Goal: Information Seeking & Learning: Compare options

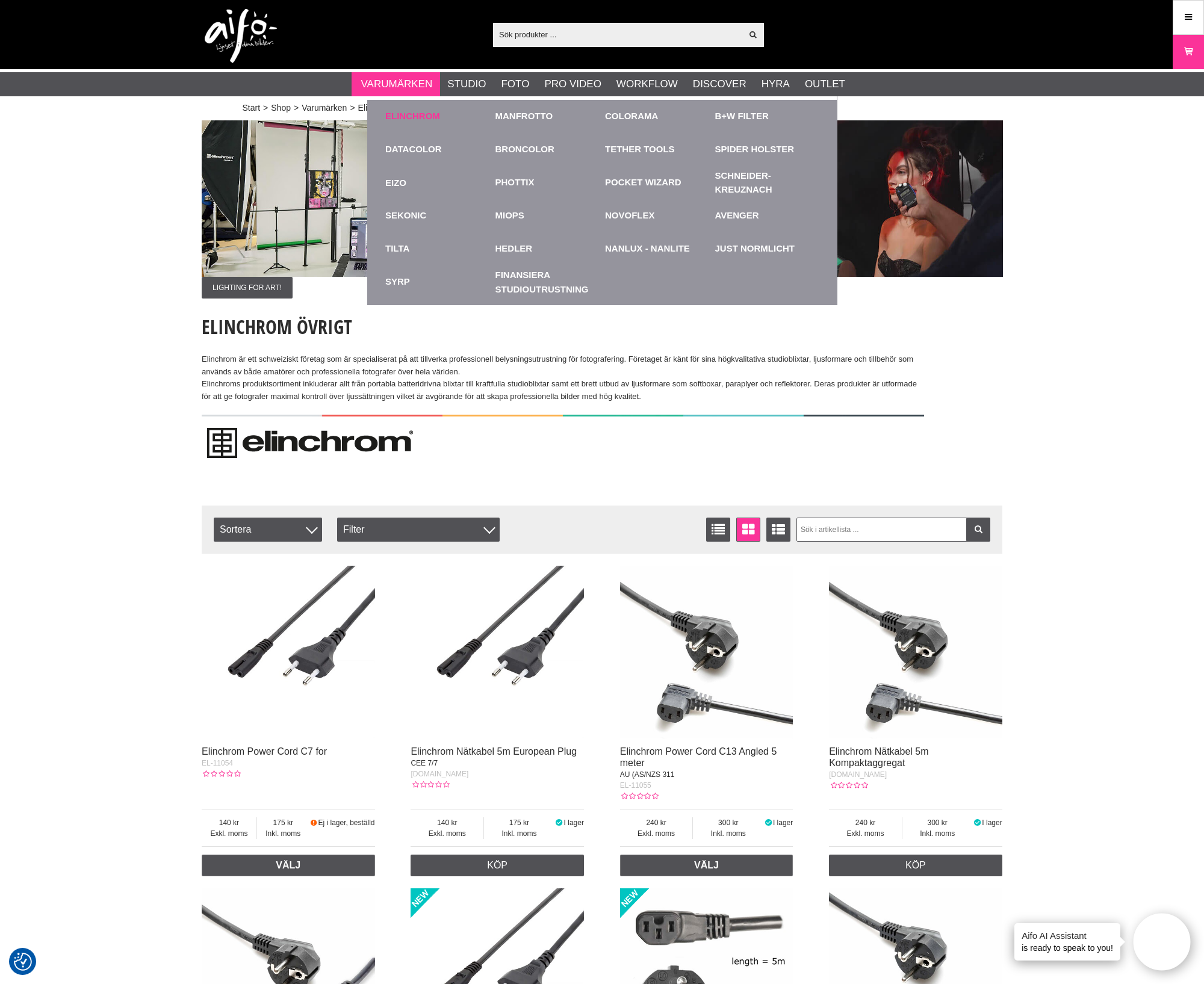
click at [435, 114] on link "Elinchrom" at bounding box center [412, 117] width 54 height 14
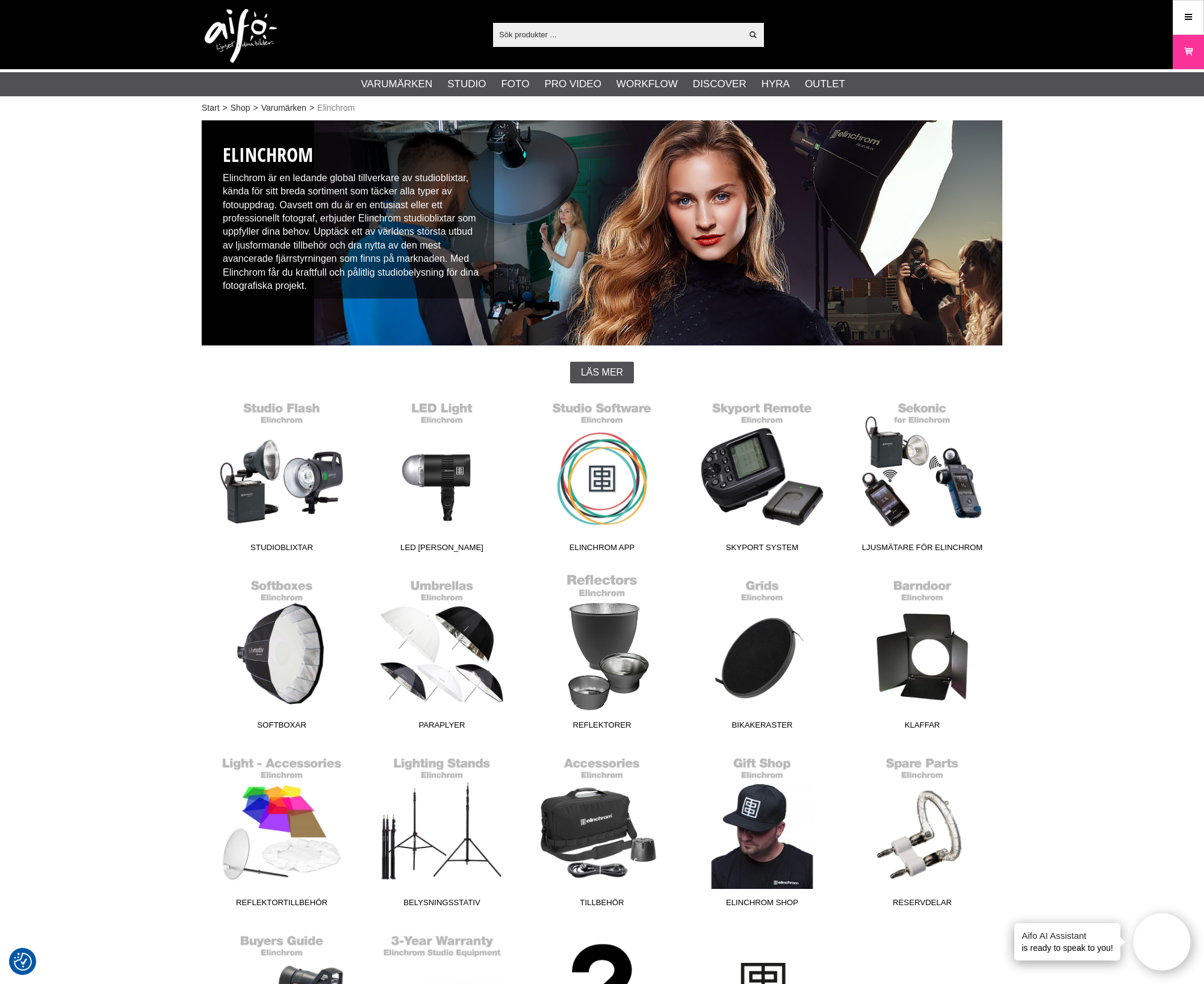
click at [620, 674] on link "Reflektorer" at bounding box center [602, 654] width 161 height 162
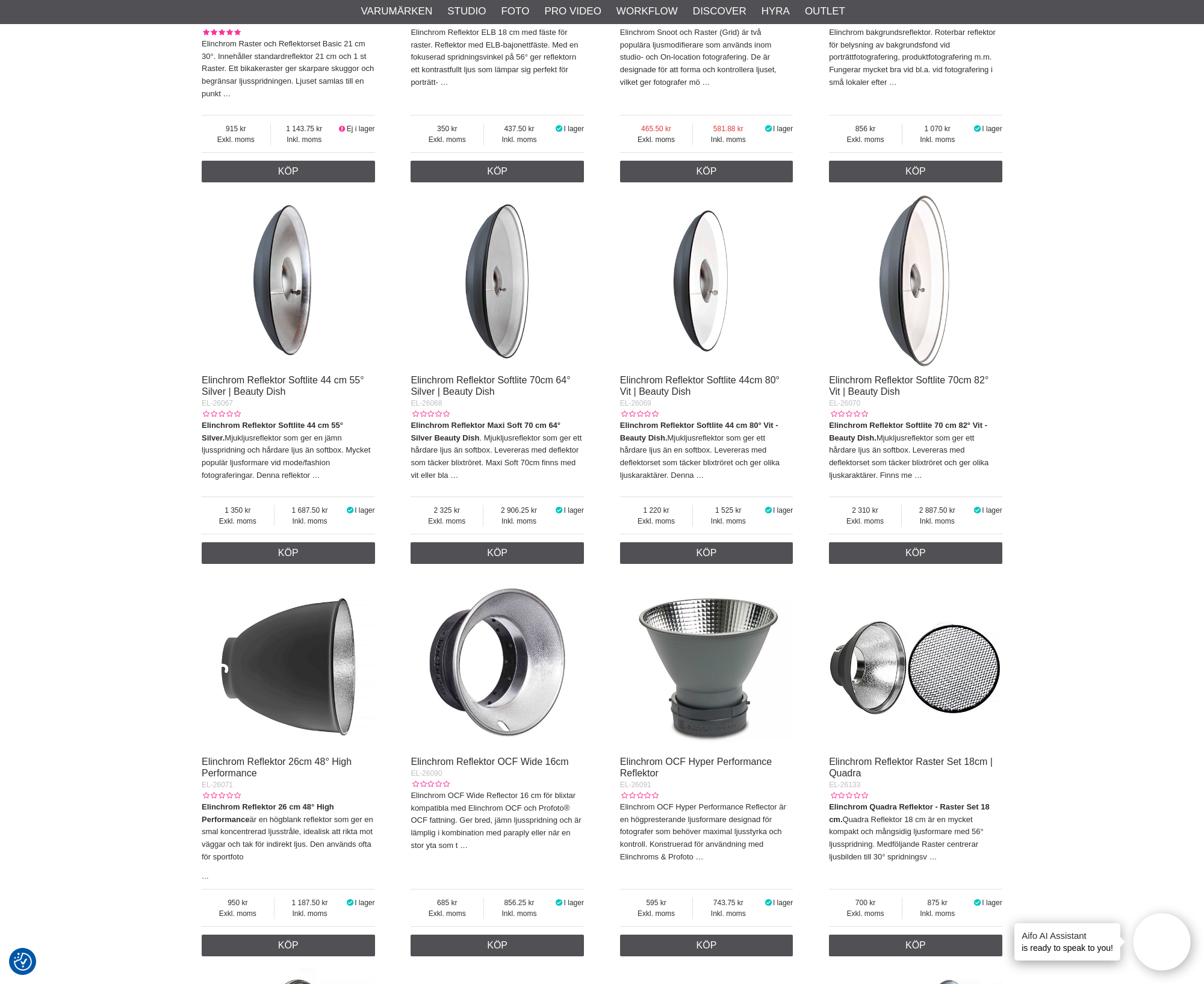
scroll to position [376, 0]
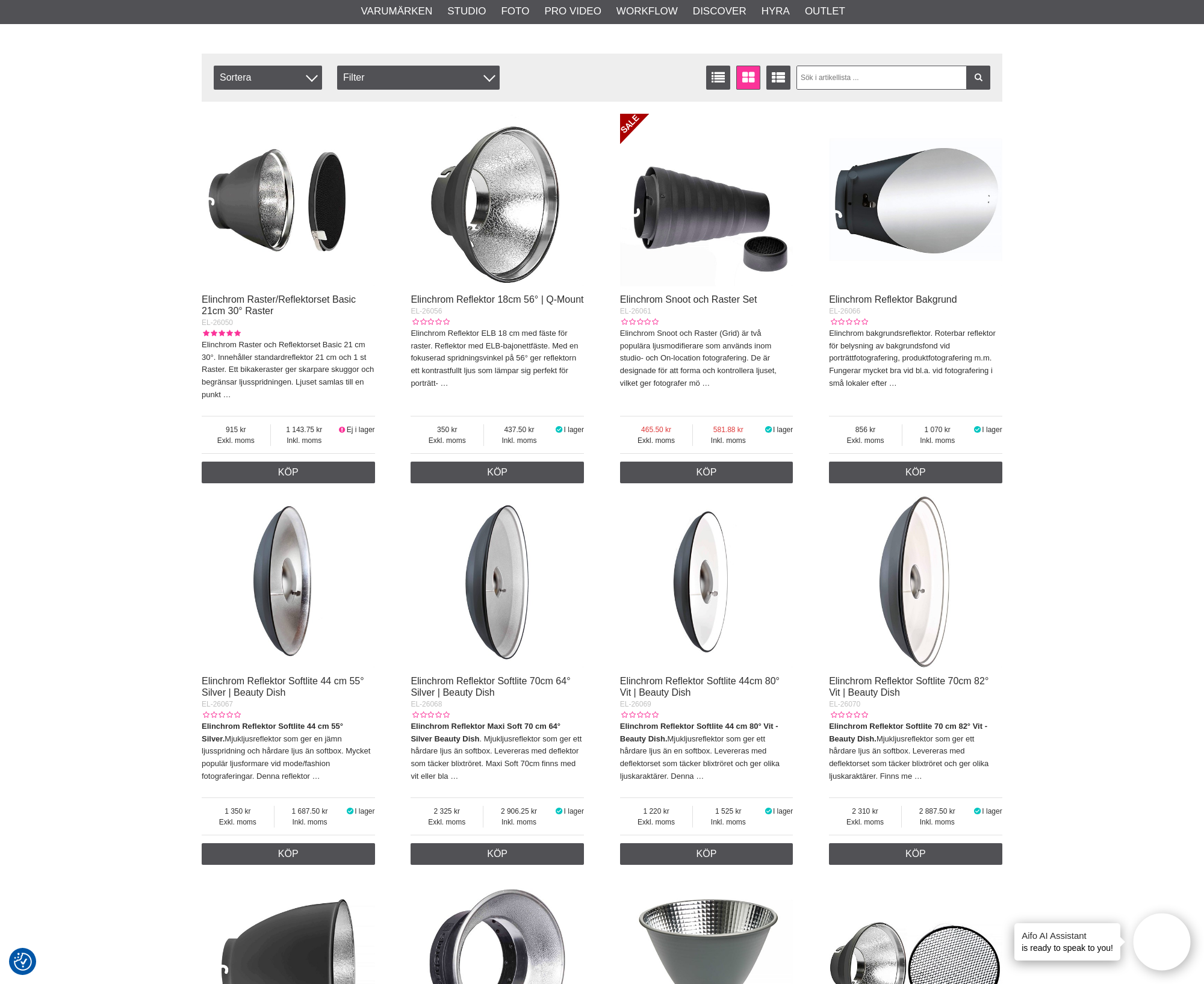
click at [499, 243] on img at bounding box center [497, 200] width 173 height 173
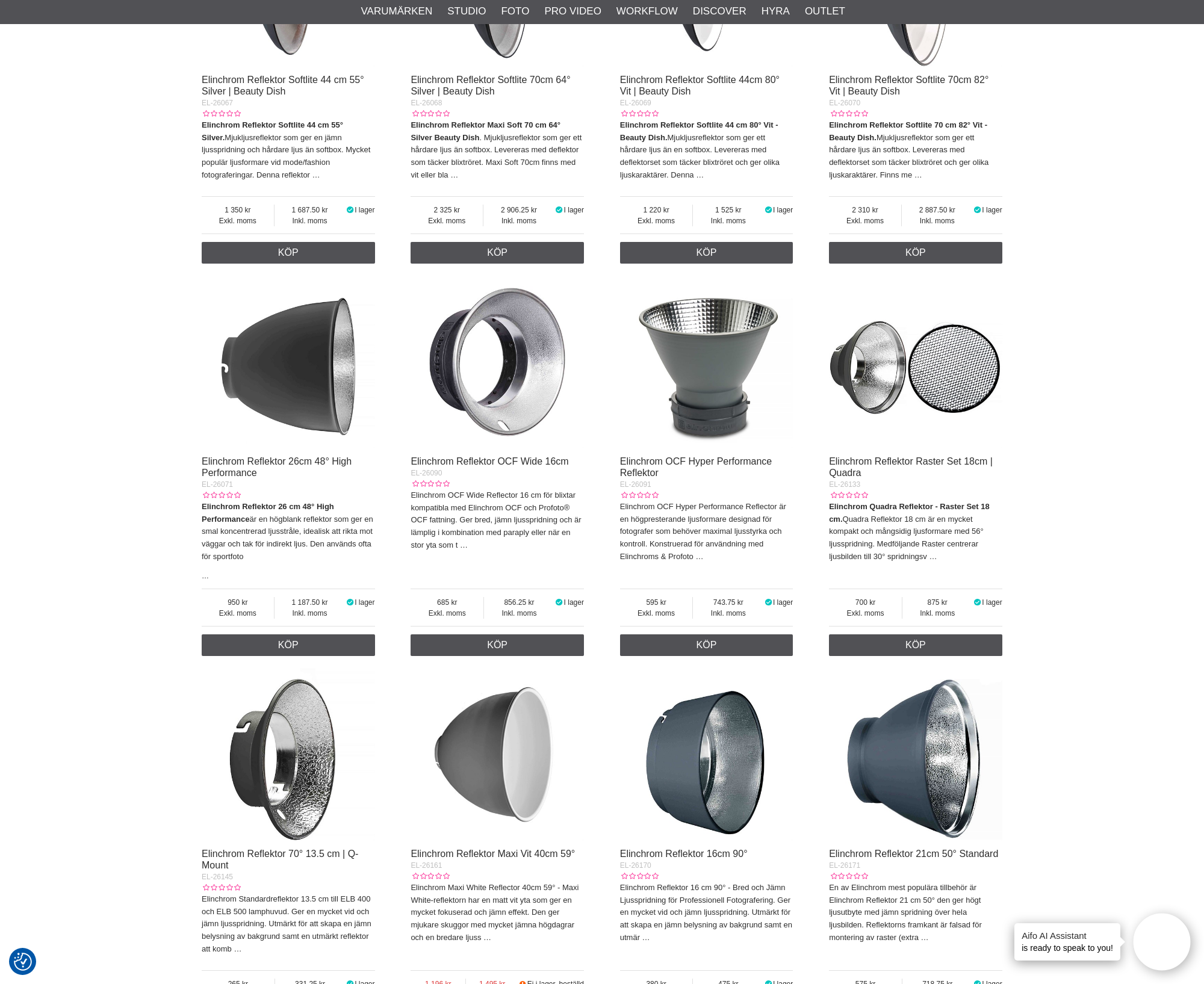
scroll to position [1203, 0]
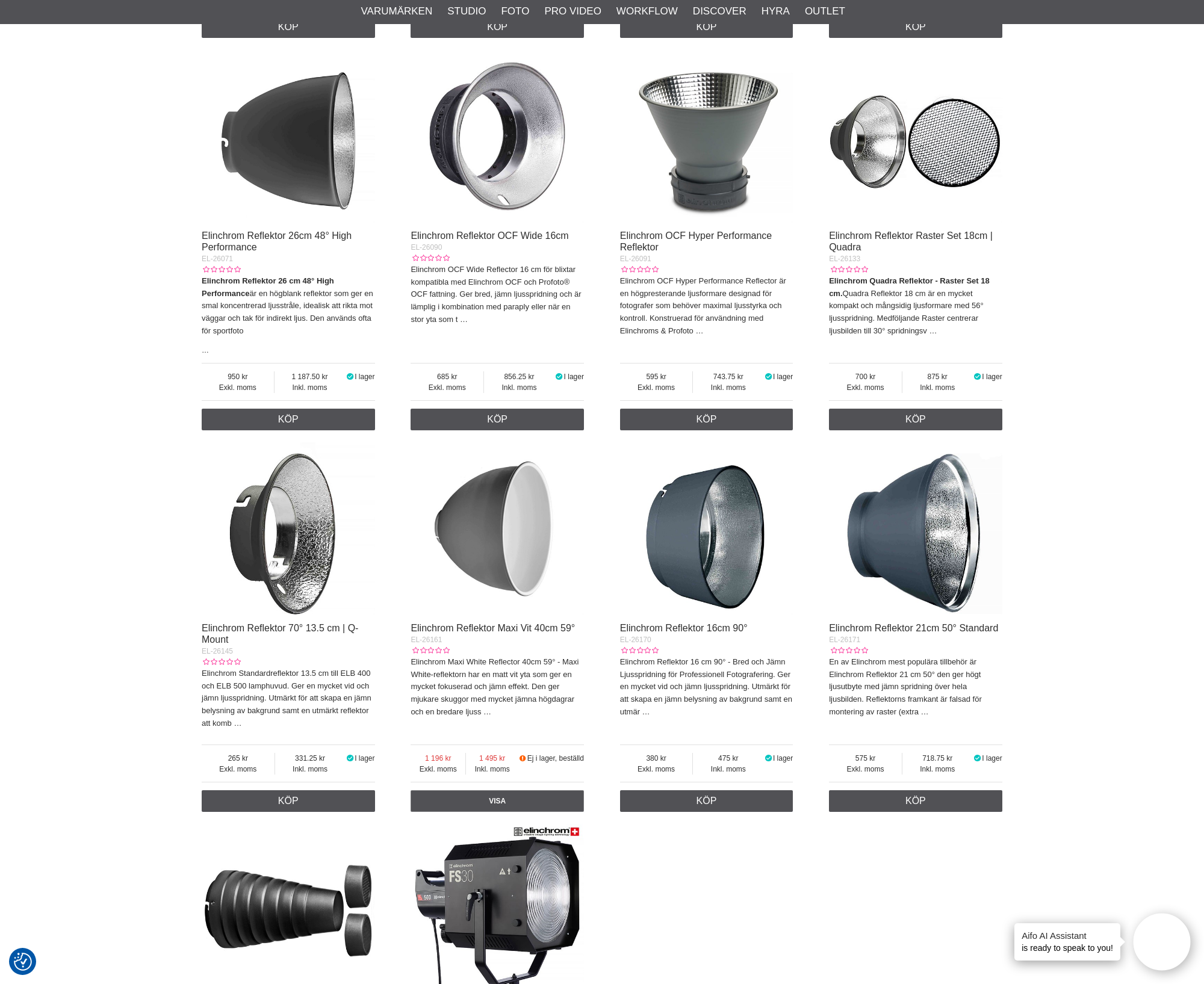
click at [255, 586] on img at bounding box center [288, 529] width 173 height 173
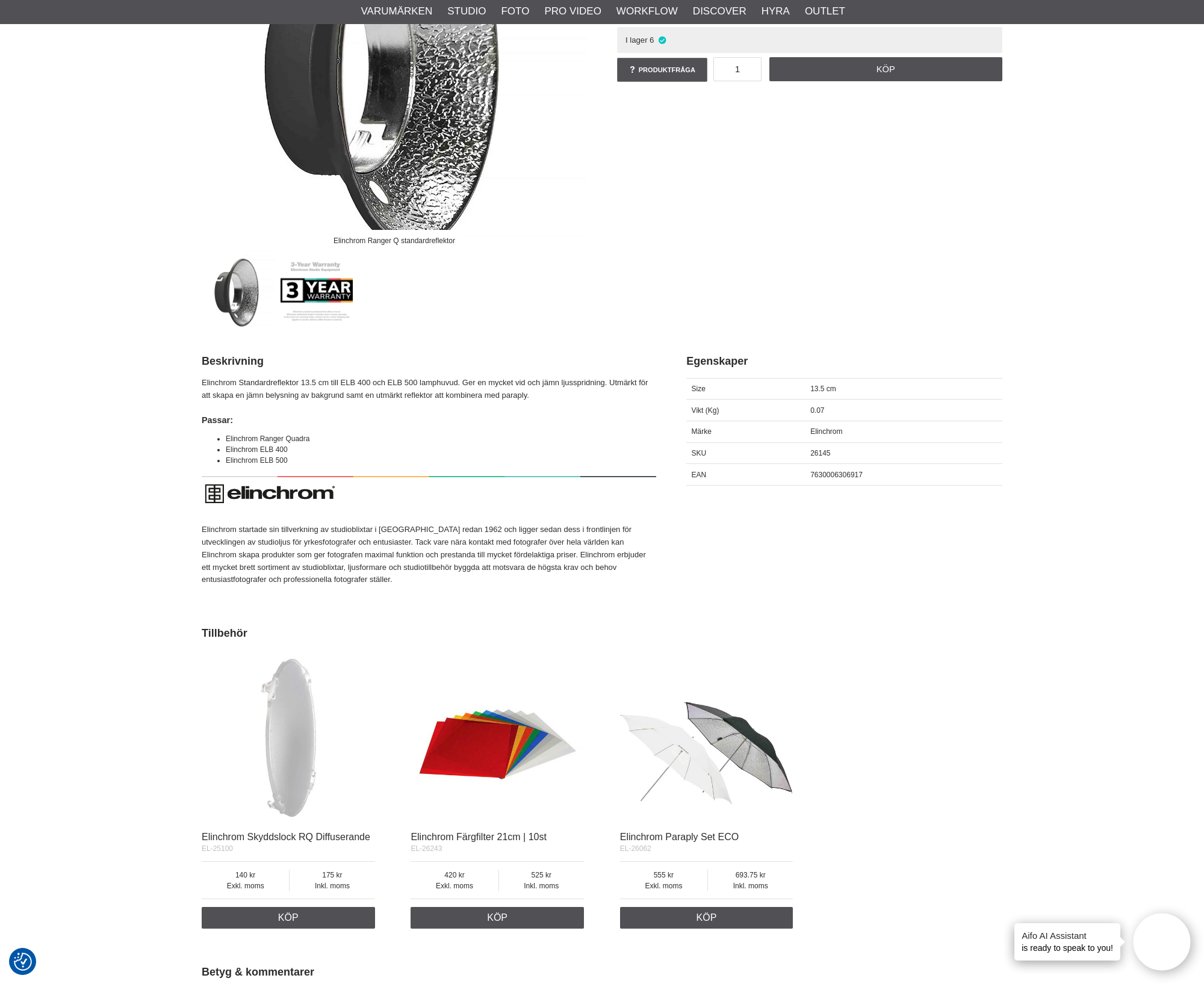
scroll to position [226, 0]
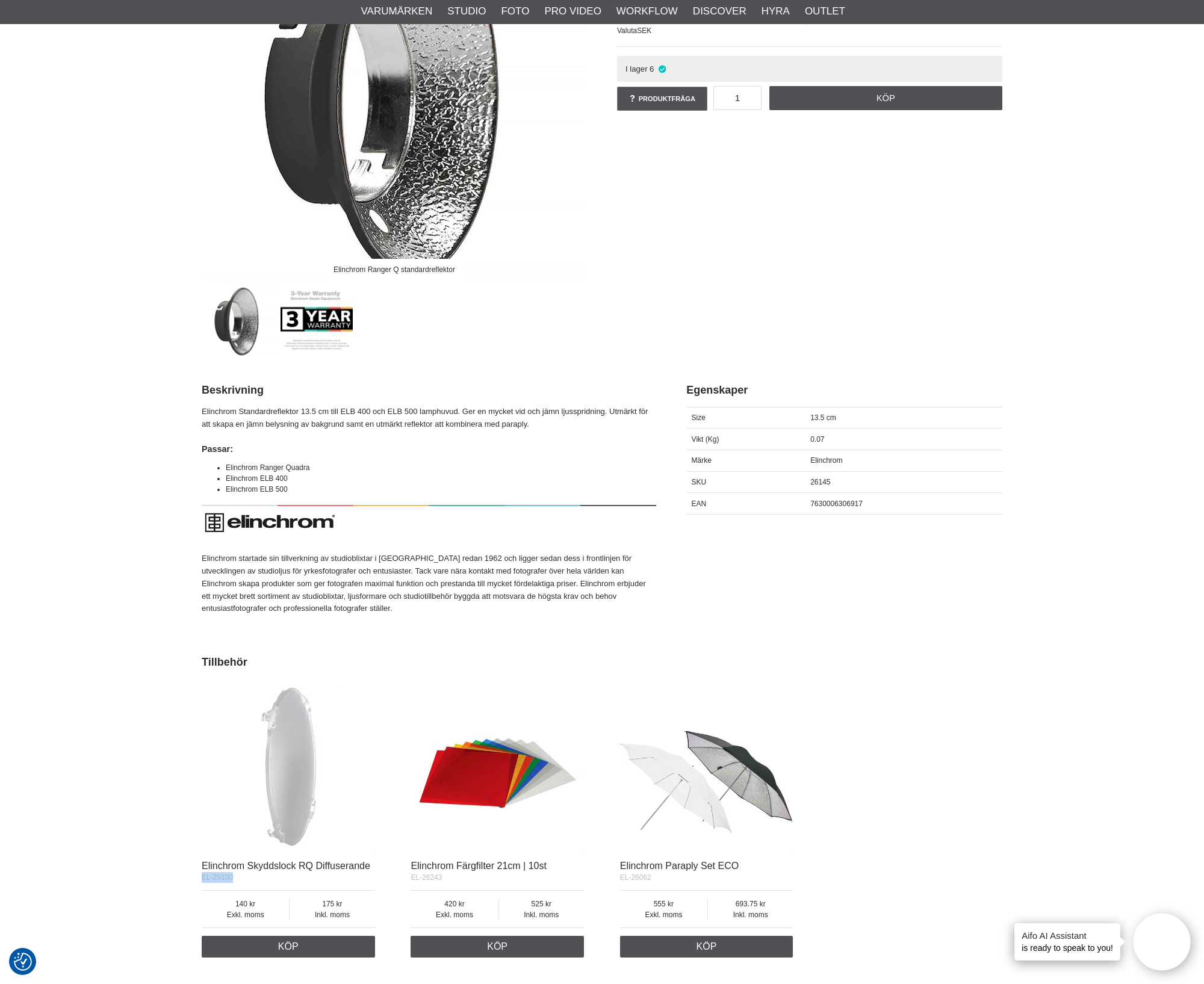
drag, startPoint x: 262, startPoint y: 893, endPoint x: 196, endPoint y: 889, distance: 66.1
click at [196, 889] on section "Elinchrom Ranger Q standardreflektor Elinchrom Reflektor 70° 13.5 cm | Q-Mount …" at bounding box center [602, 532] width 819 height 1275
copy span "EL-25100"
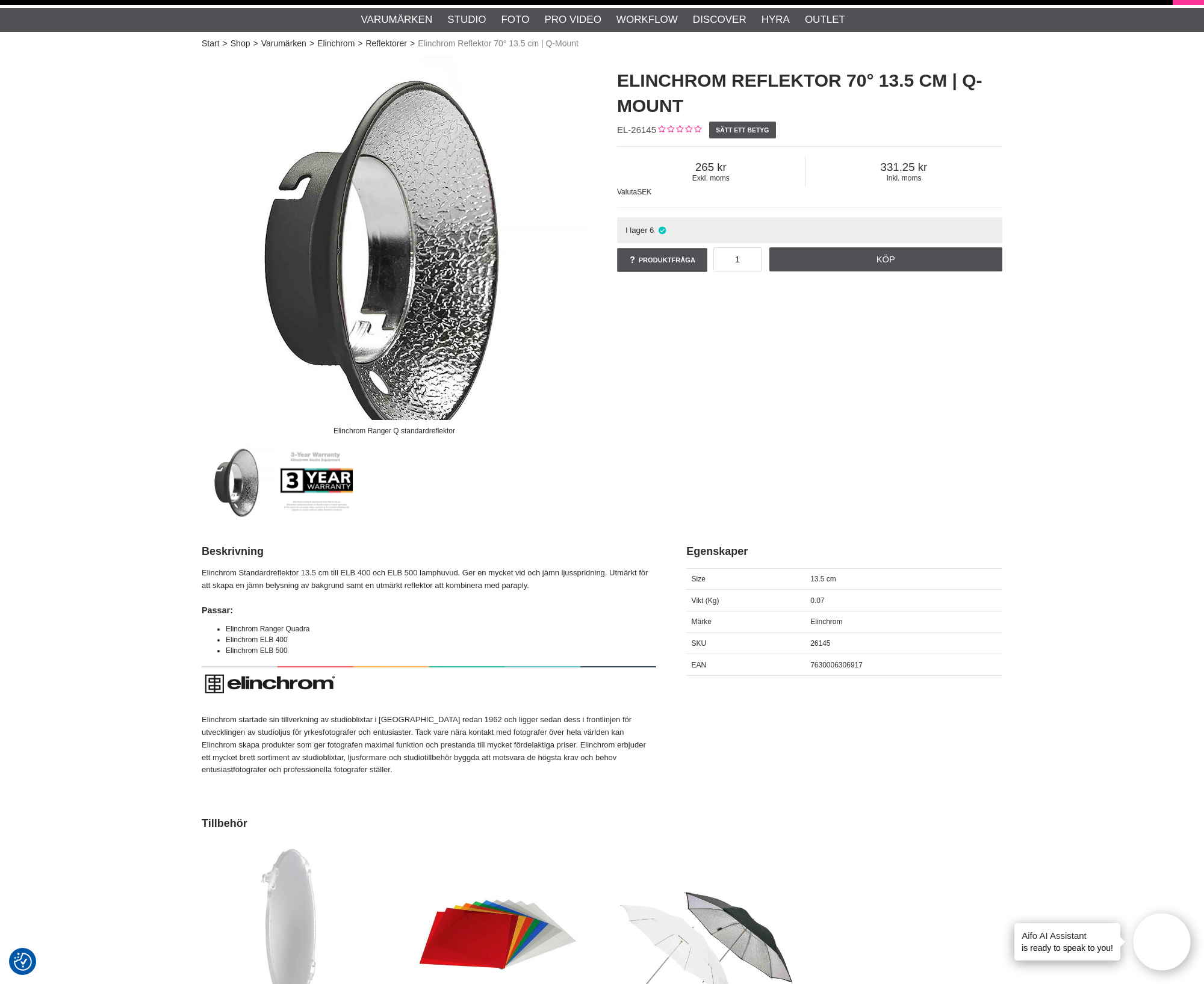
scroll to position [0, 0]
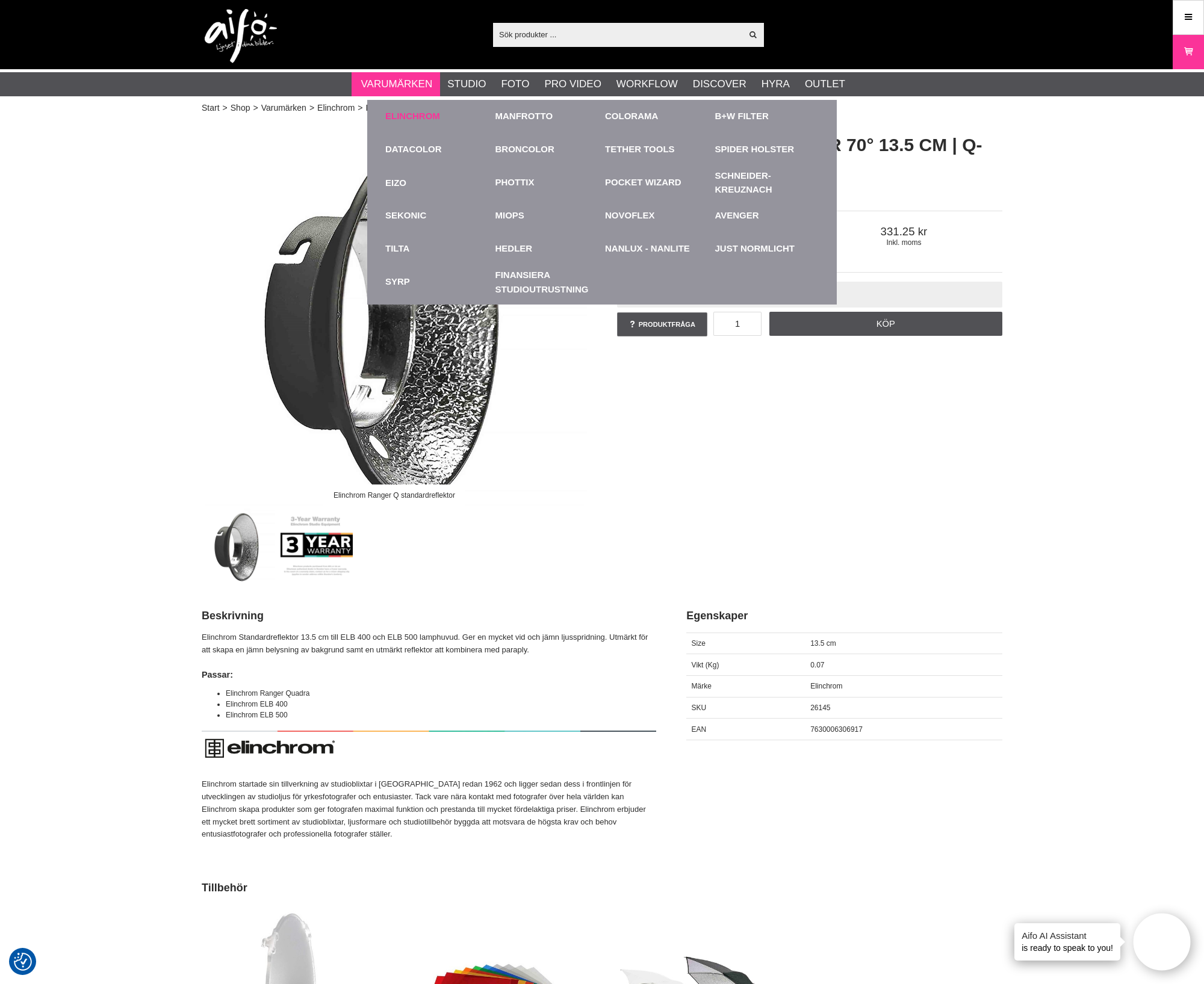
click at [400, 108] on div "Elinchrom" at bounding box center [437, 117] width 104 height 33
click at [400, 115] on link "Elinchrom" at bounding box center [412, 117] width 54 height 14
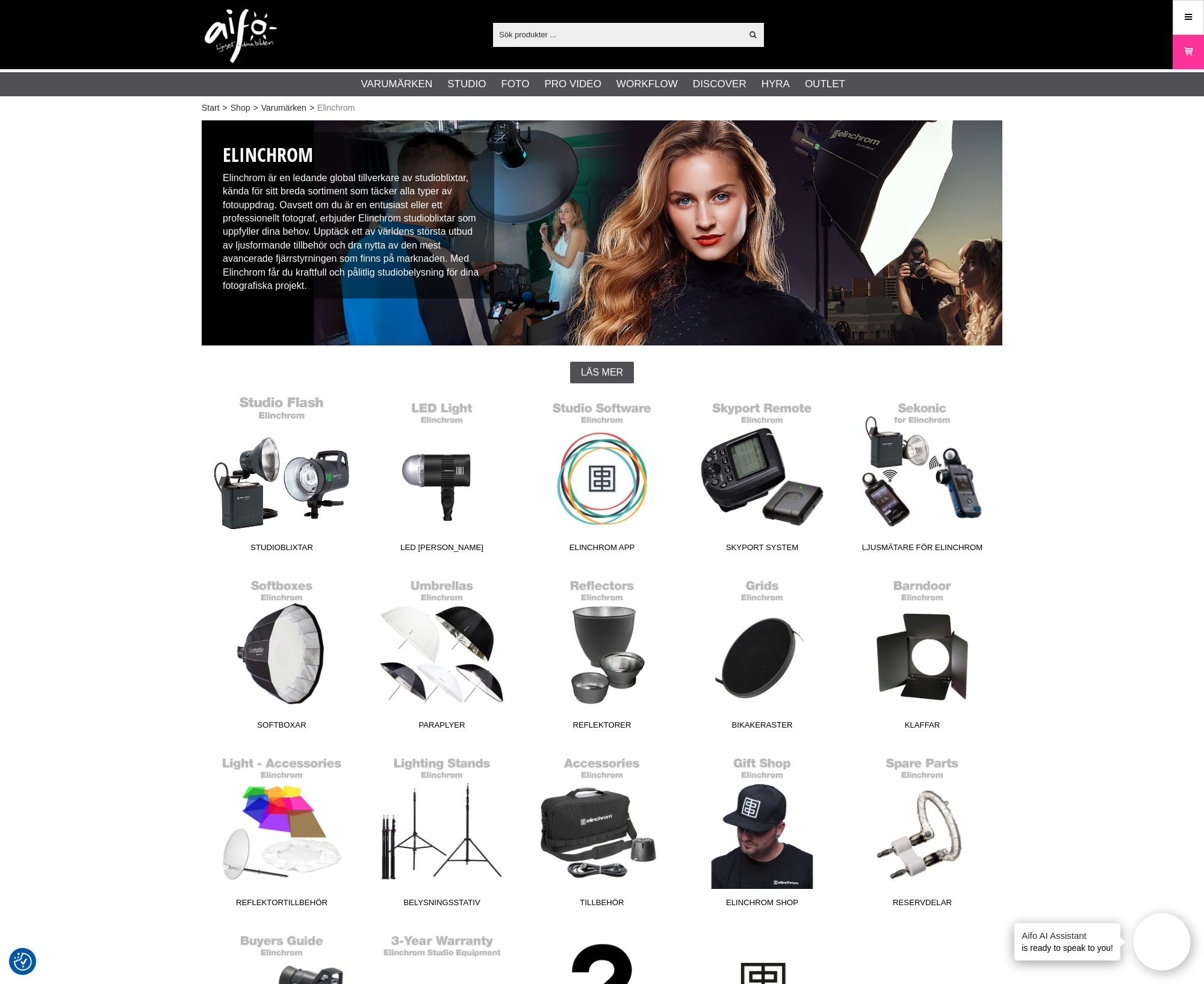
click at [299, 481] on link "Studioblixtar" at bounding box center [282, 476] width 161 height 162
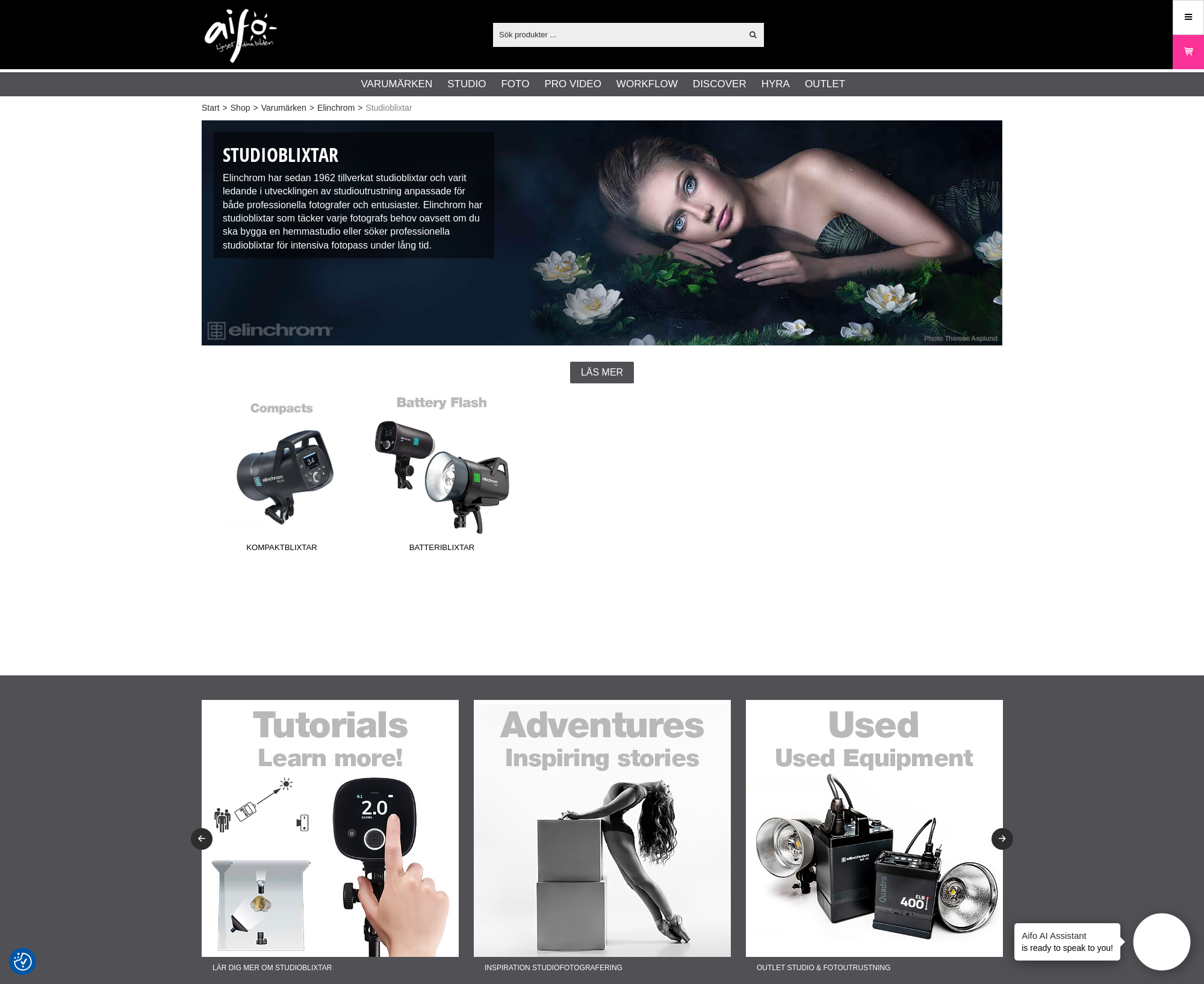
click at [438, 483] on link "Batteriblixtar" at bounding box center [442, 476] width 161 height 162
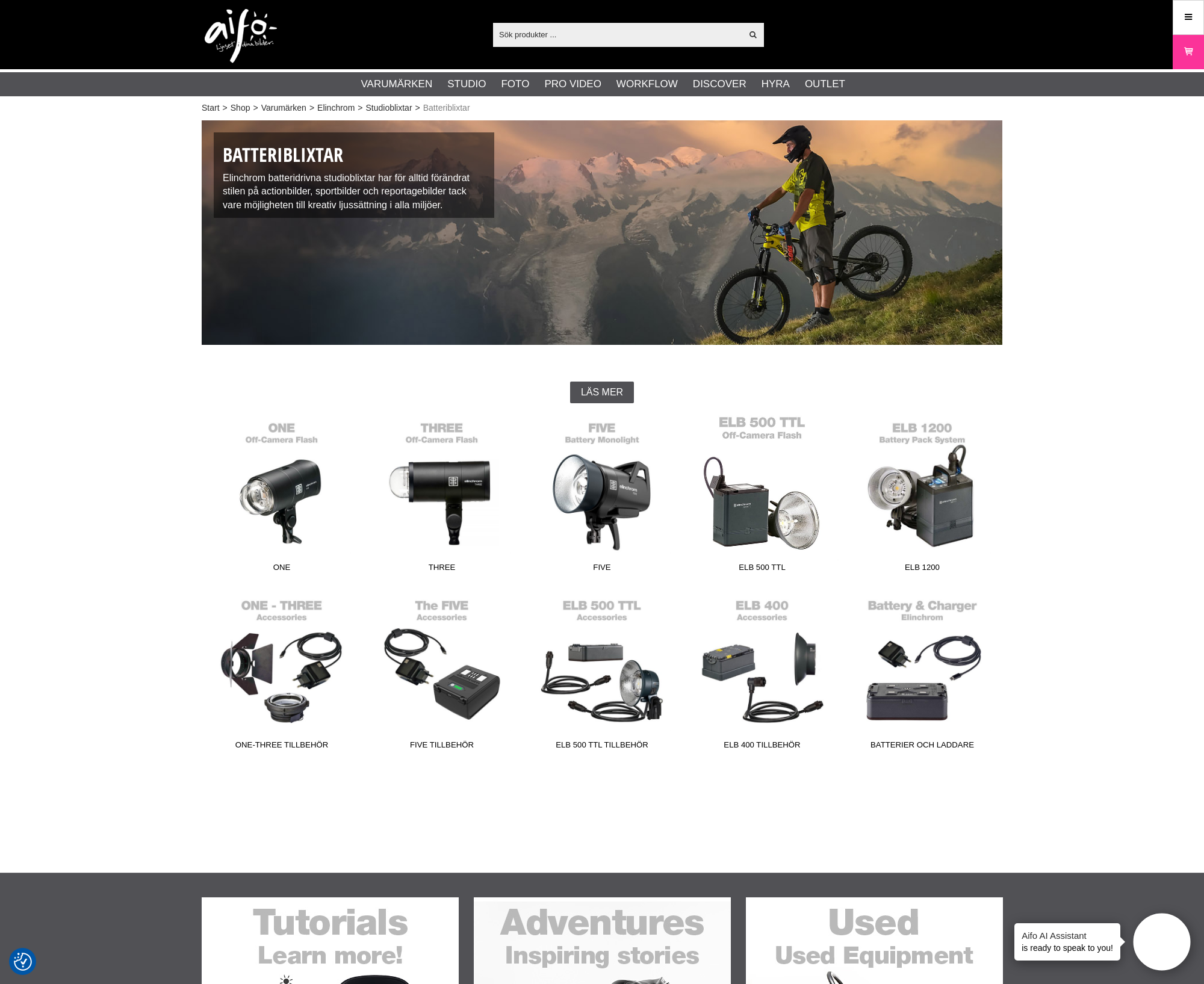
click at [785, 507] on link "ELB 500 TTL" at bounding box center [762, 496] width 161 height 162
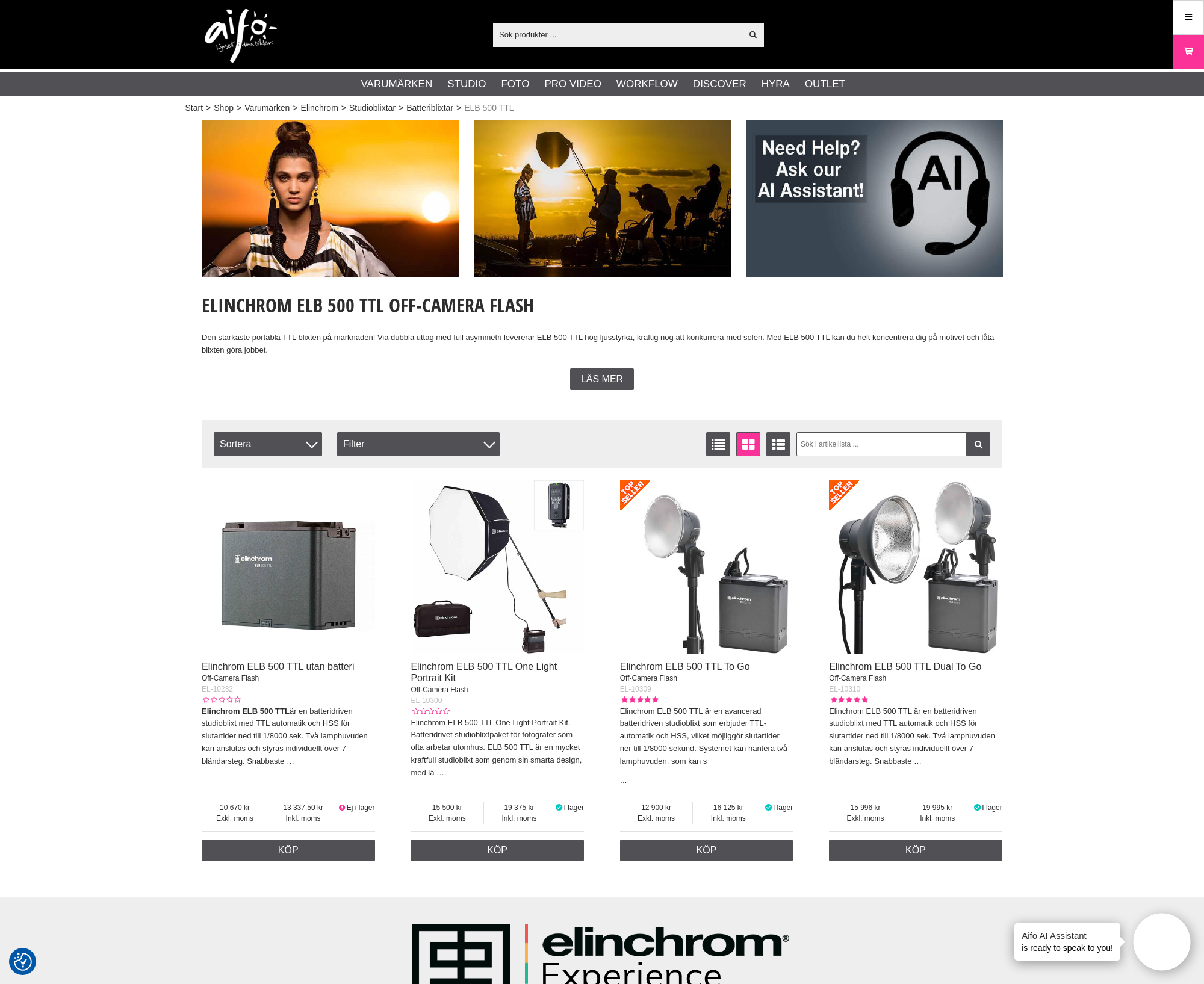
click at [747, 572] on img at bounding box center [706, 567] width 173 height 173
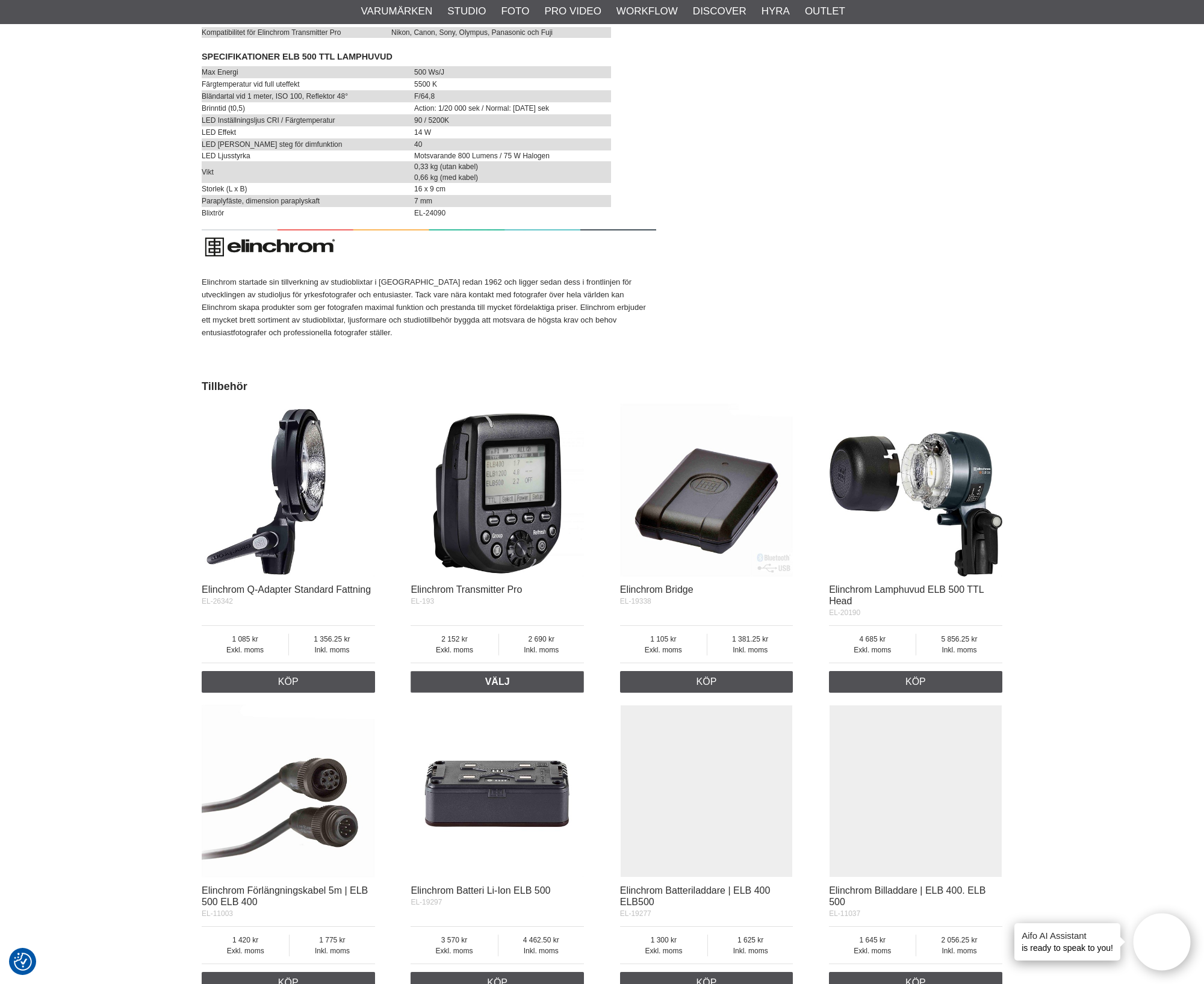
scroll to position [4515, 0]
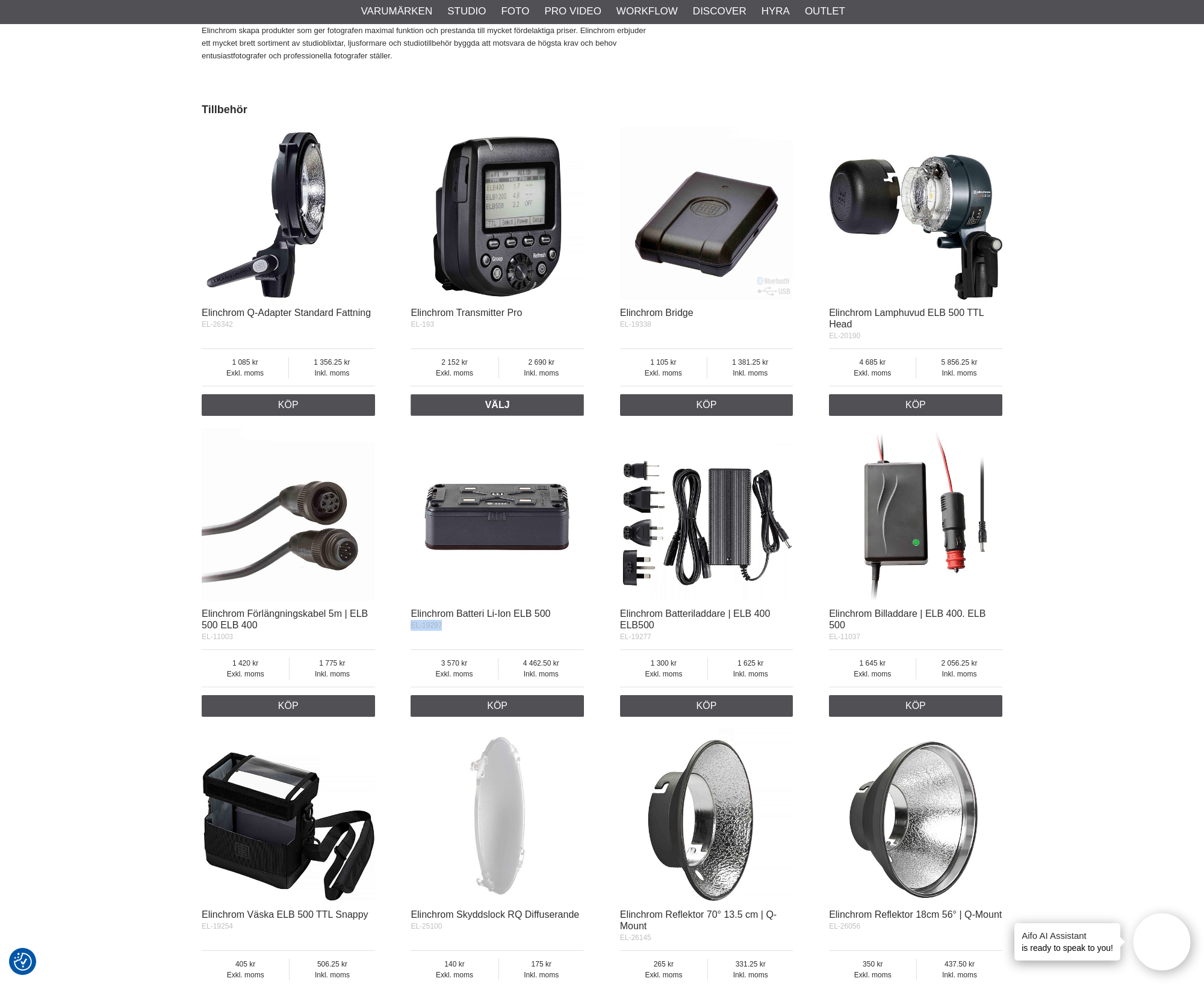
click at [407, 638] on div "Elinchrom Q-Adapter Standard Fattning EL-26342 Exkl. moms 1 085 Inkl. moms 1 35…" at bounding box center [602, 722] width 801 height 1204
copy span "EL-19297"
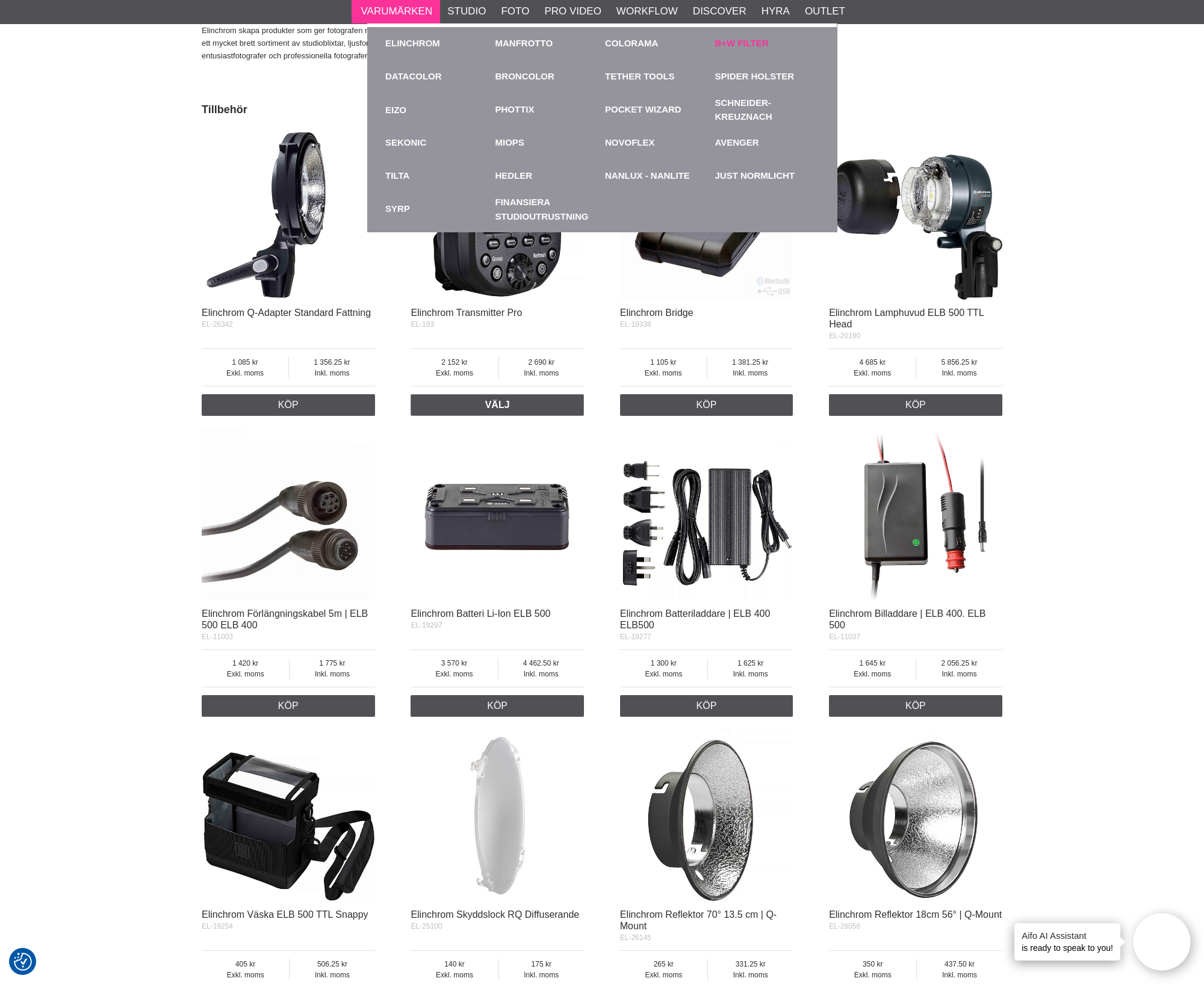
click at [714, 41] on li "B+W Filter UV-Filter Skyddsfilter Polarisationsfilter Mist Filter Polariserande…" at bounding box center [767, 43] width 110 height 33
click at [762, 39] on link "B+W Filter" at bounding box center [742, 44] width 54 height 14
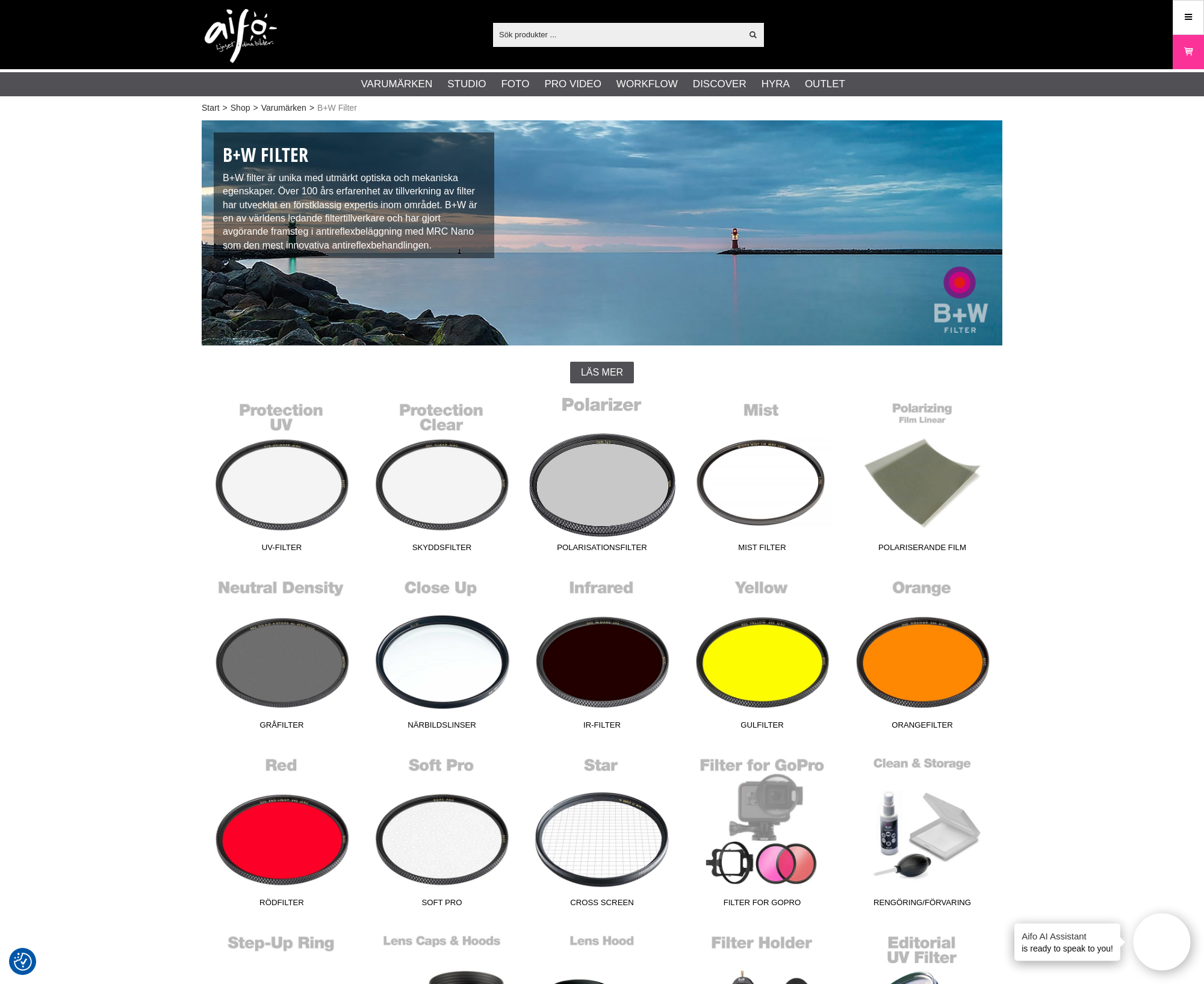
click at [654, 498] on link "Polarisationsfilter" at bounding box center [602, 476] width 161 height 162
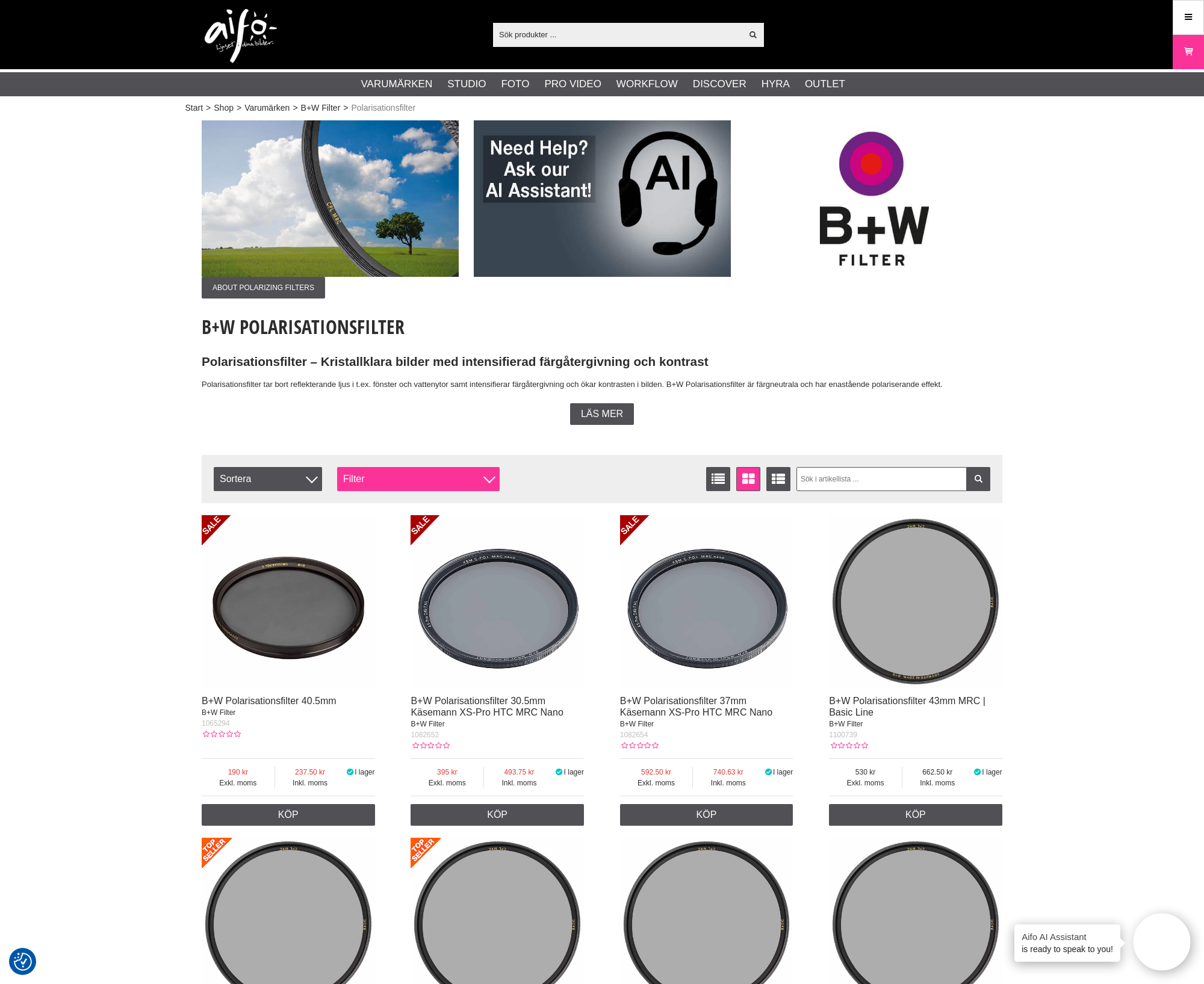
click at [403, 475] on div "Filter" at bounding box center [419, 479] width 162 height 24
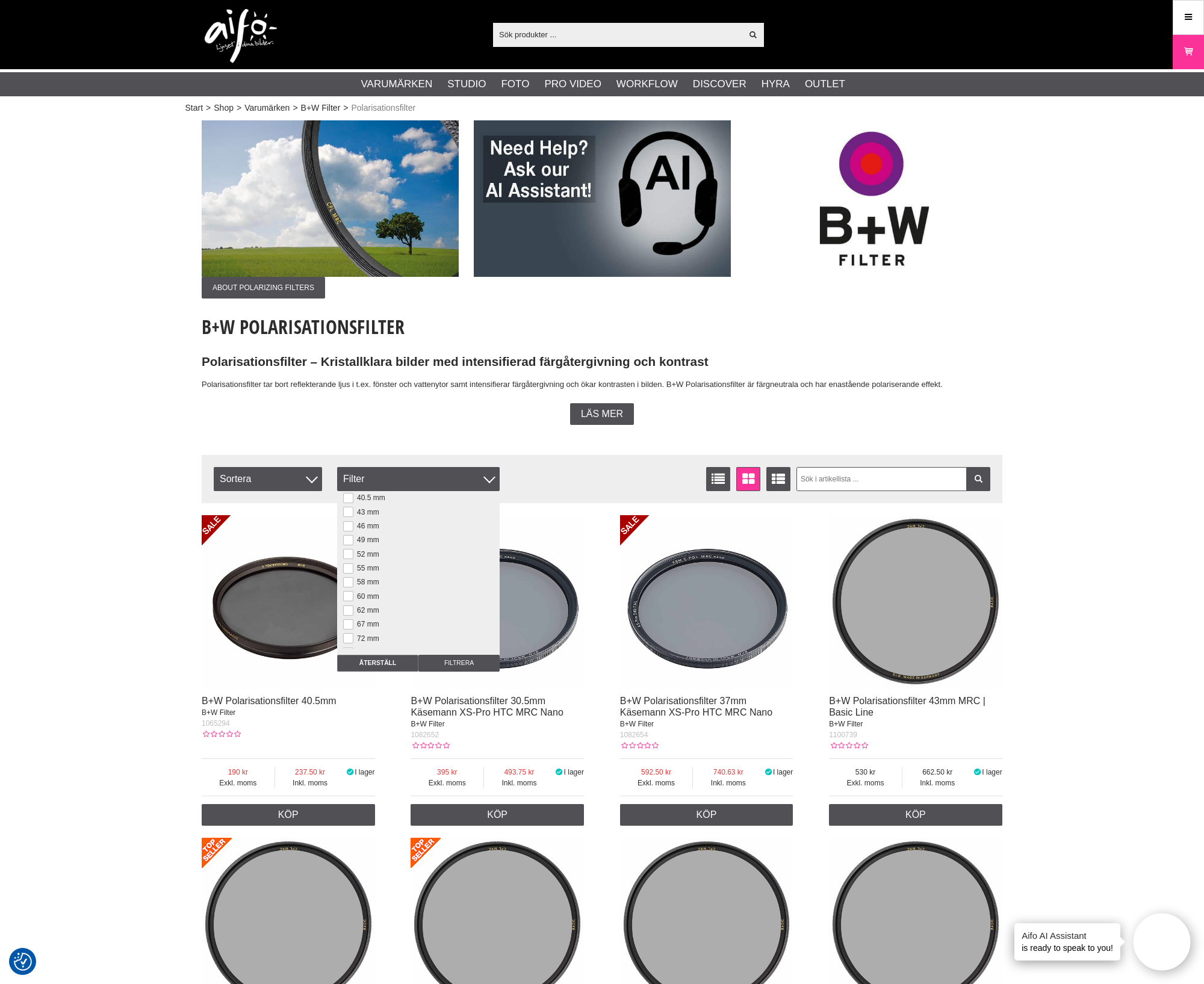
scroll to position [150, 0]
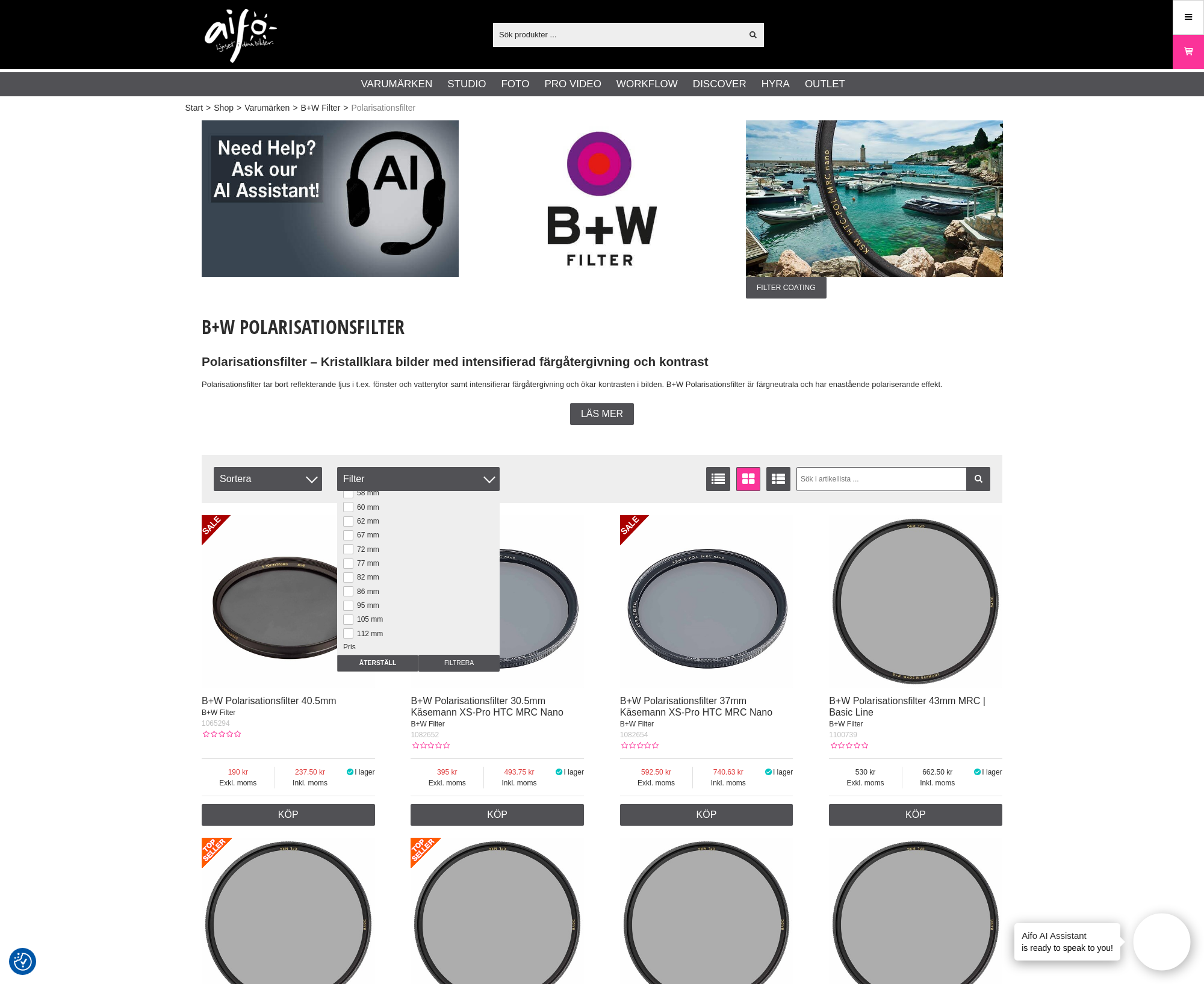
click at [357, 582] on label "82 mm" at bounding box center [366, 577] width 26 height 9
click at [0, 0] on input "82 mm" at bounding box center [0, 0] width 0 height 0
click at [451, 664] on input "Filtrera" at bounding box center [459, 664] width 81 height 17
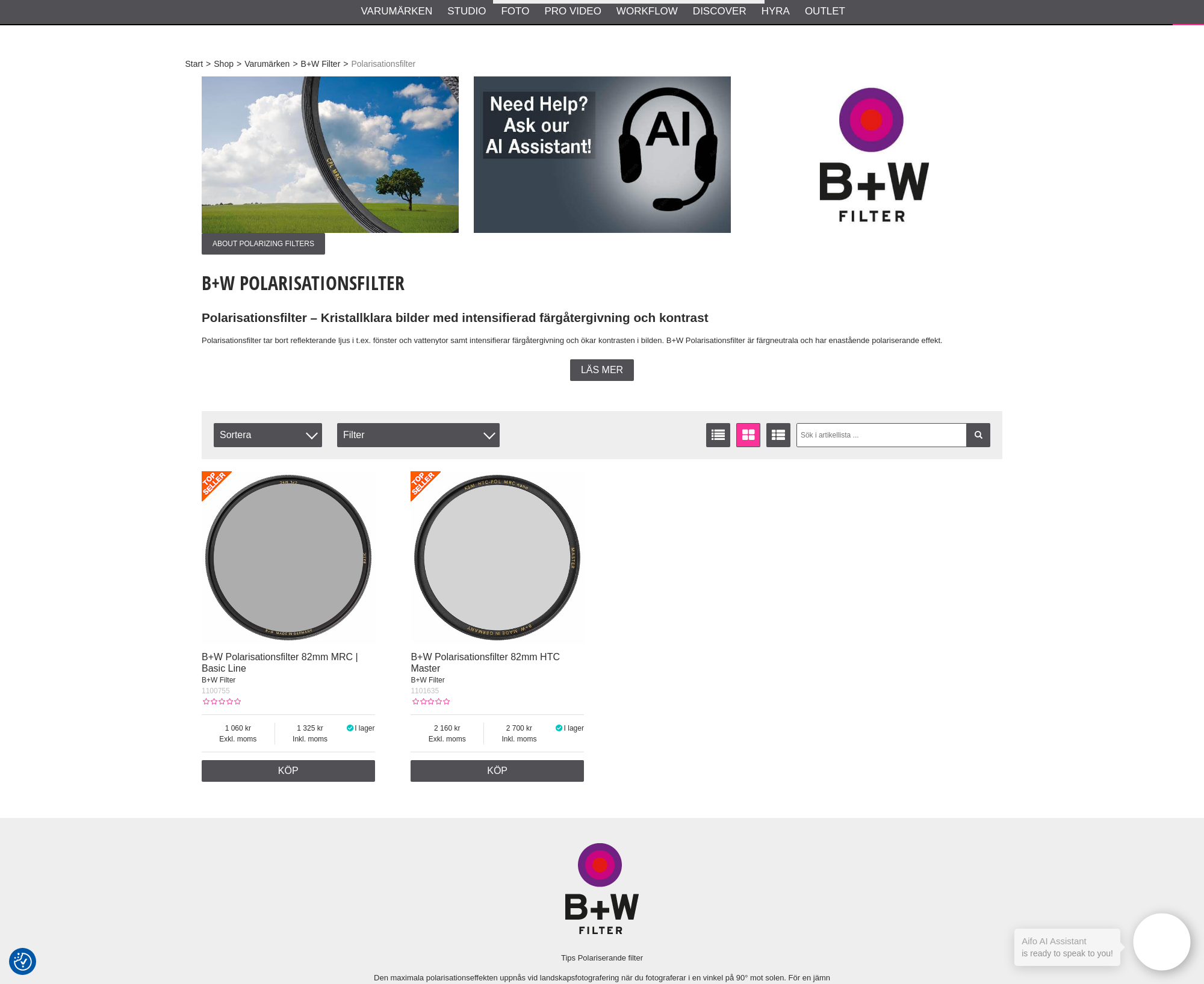
scroll to position [150, 0]
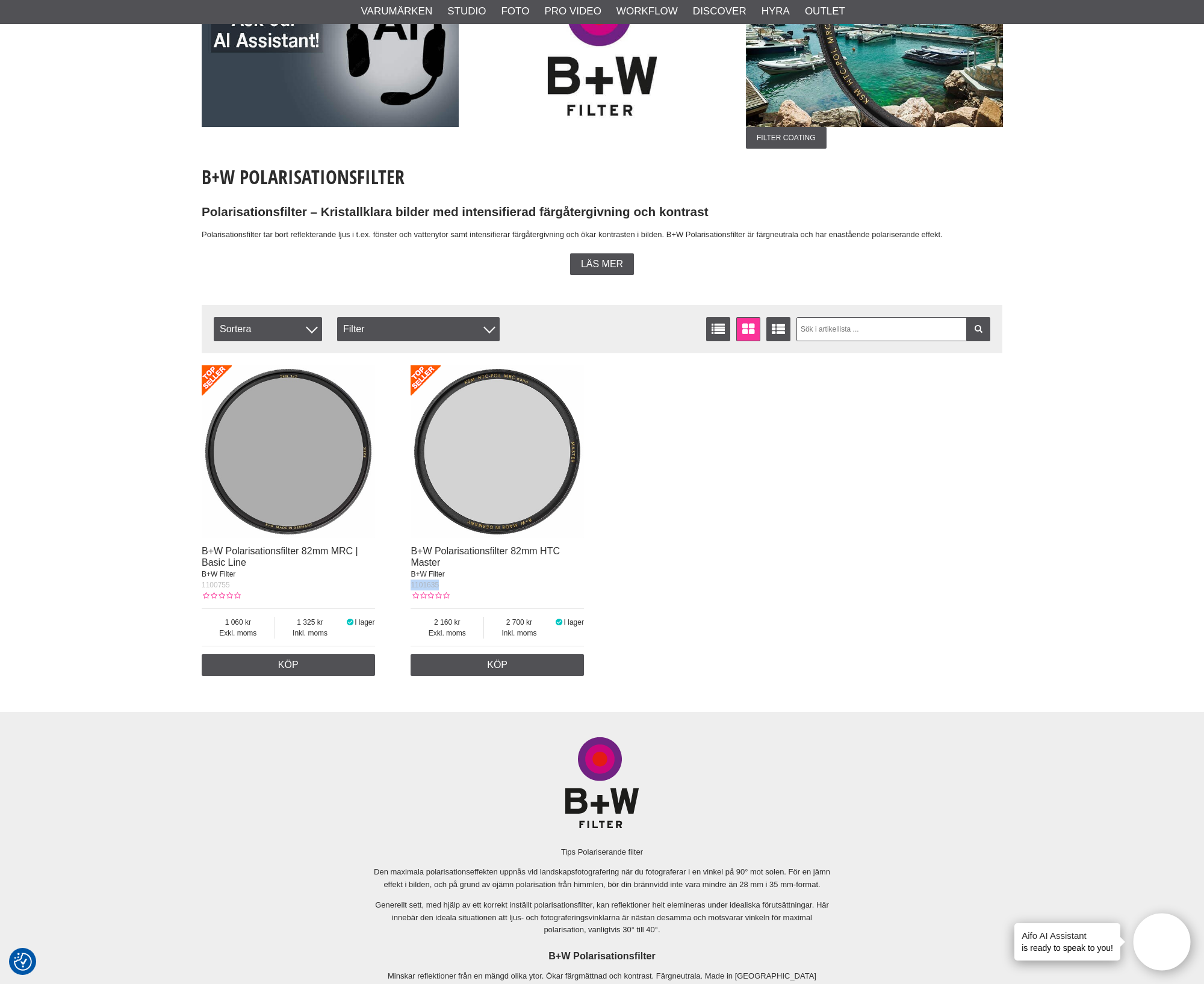
drag, startPoint x: 453, startPoint y: 586, endPoint x: 406, endPoint y: 588, distance: 47.0
click at [406, 588] on div "B+W Polarisationsfilter 82mm MRC | Basic Line B+W Filter 1100755 Exkl. moms 1 0…" at bounding box center [602, 520] width 801 height 323
copy span "1101635"
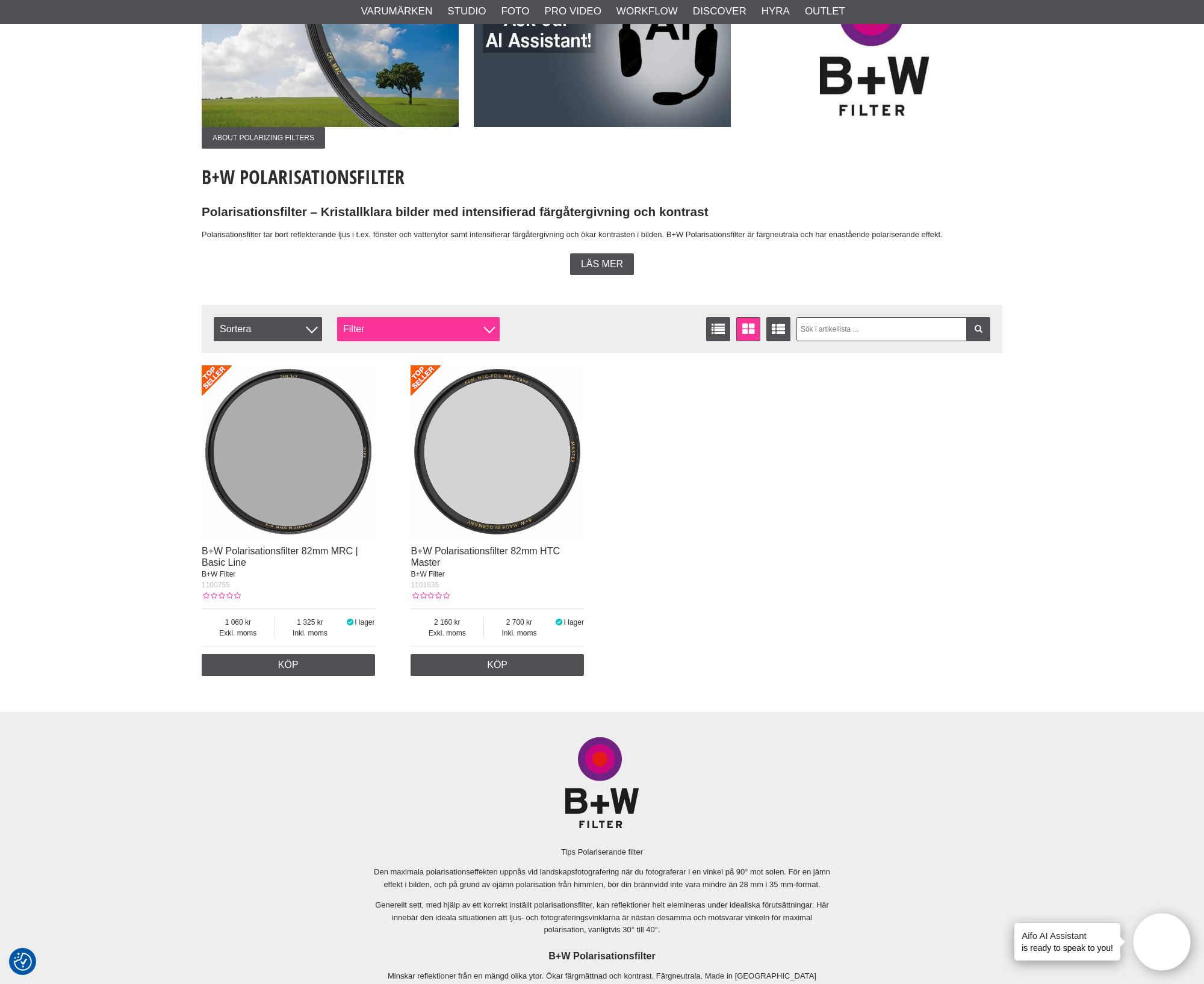
click at [489, 323] on div at bounding box center [489, 327] width 12 height 12
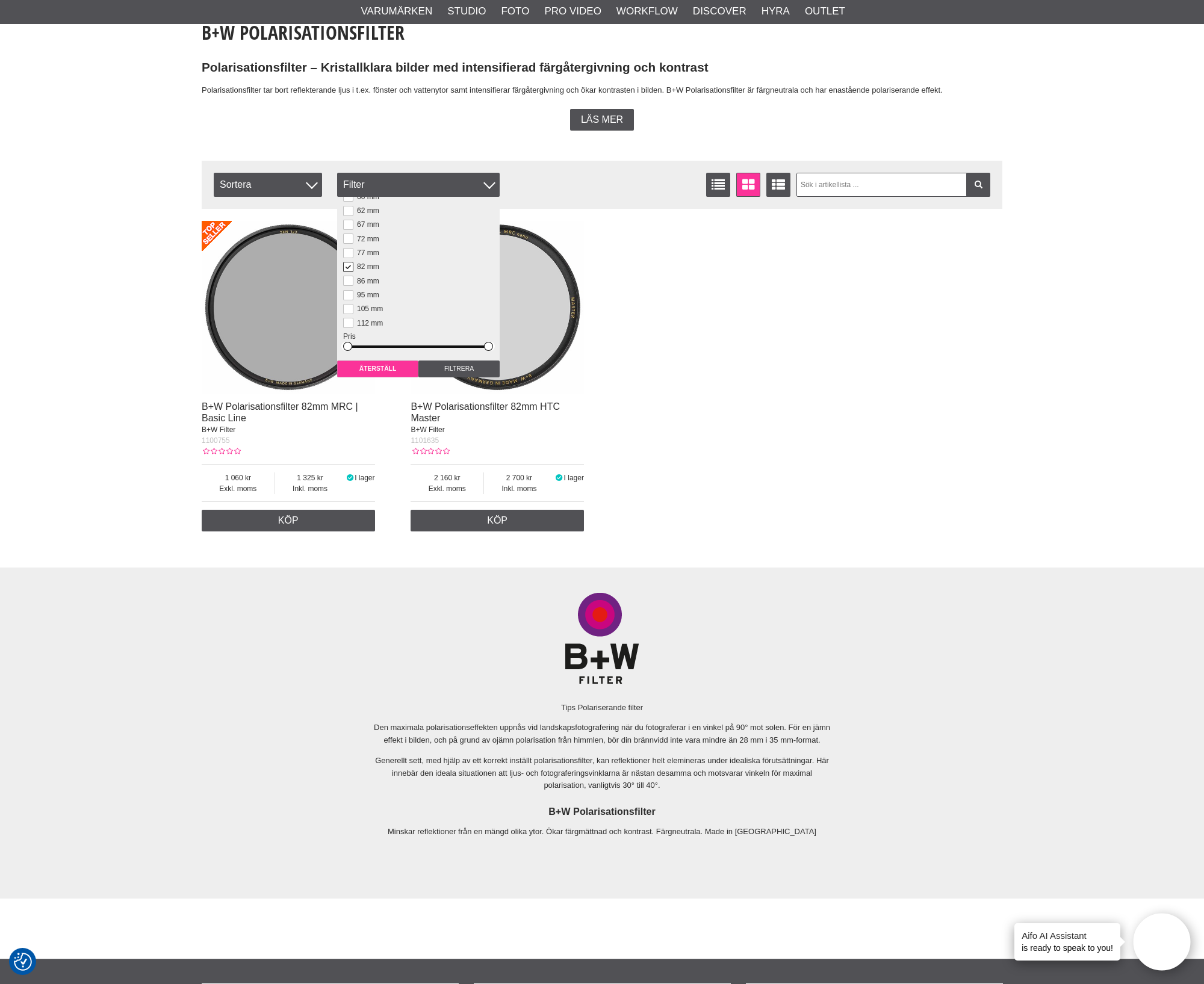
scroll to position [300, 0]
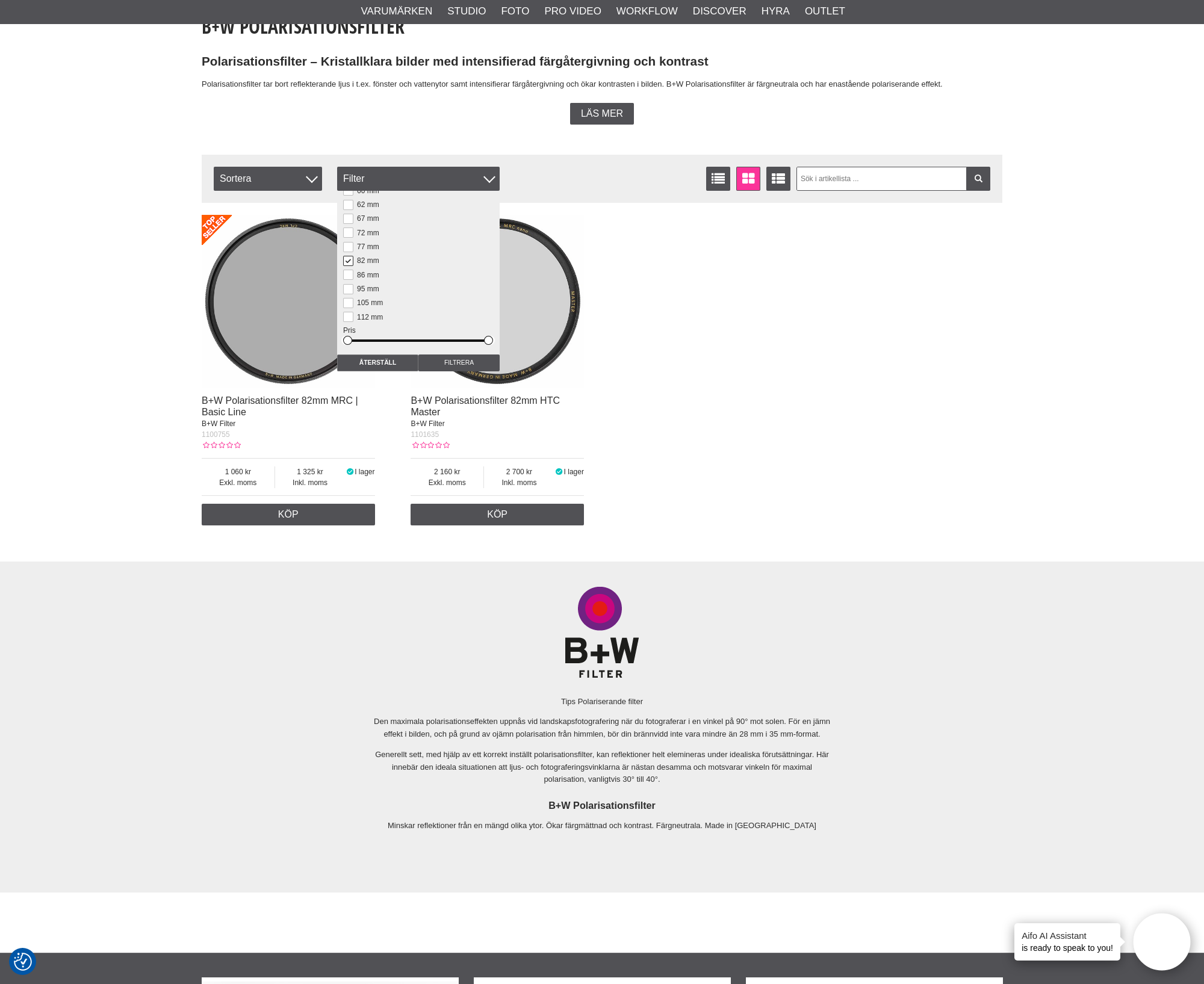
click at [360, 258] on label "82 mm" at bounding box center [366, 261] width 26 height 9
click at [0, 0] on input "82 mm" at bounding box center [0, 0] width 0 height 0
click at [353, 295] on label "52 mm" at bounding box center [366, 296] width 26 height 9
click at [0, 0] on input "52 mm" at bounding box center [0, 0] width 0 height 0
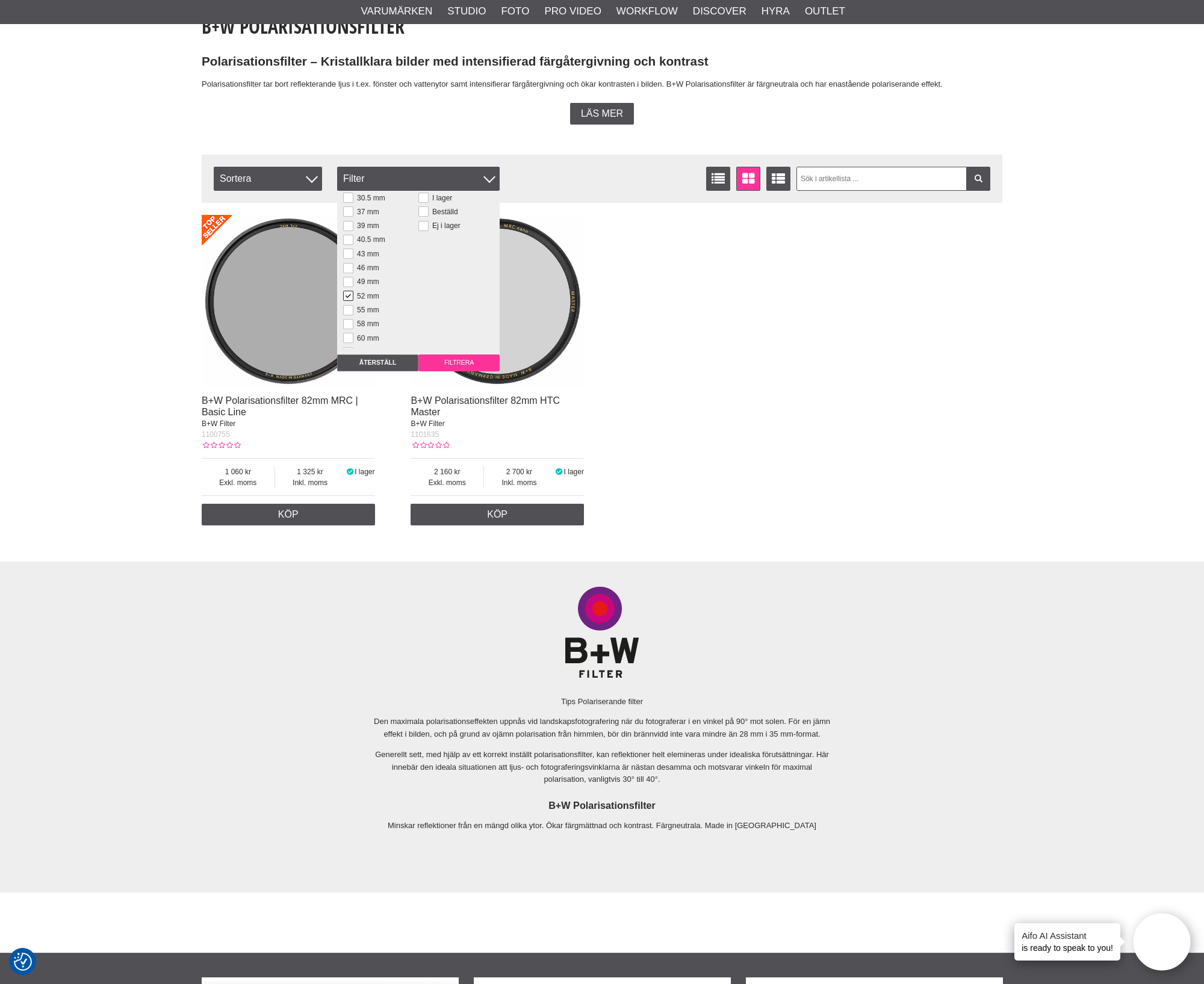
click at [473, 359] on input "Filtrera" at bounding box center [459, 363] width 81 height 17
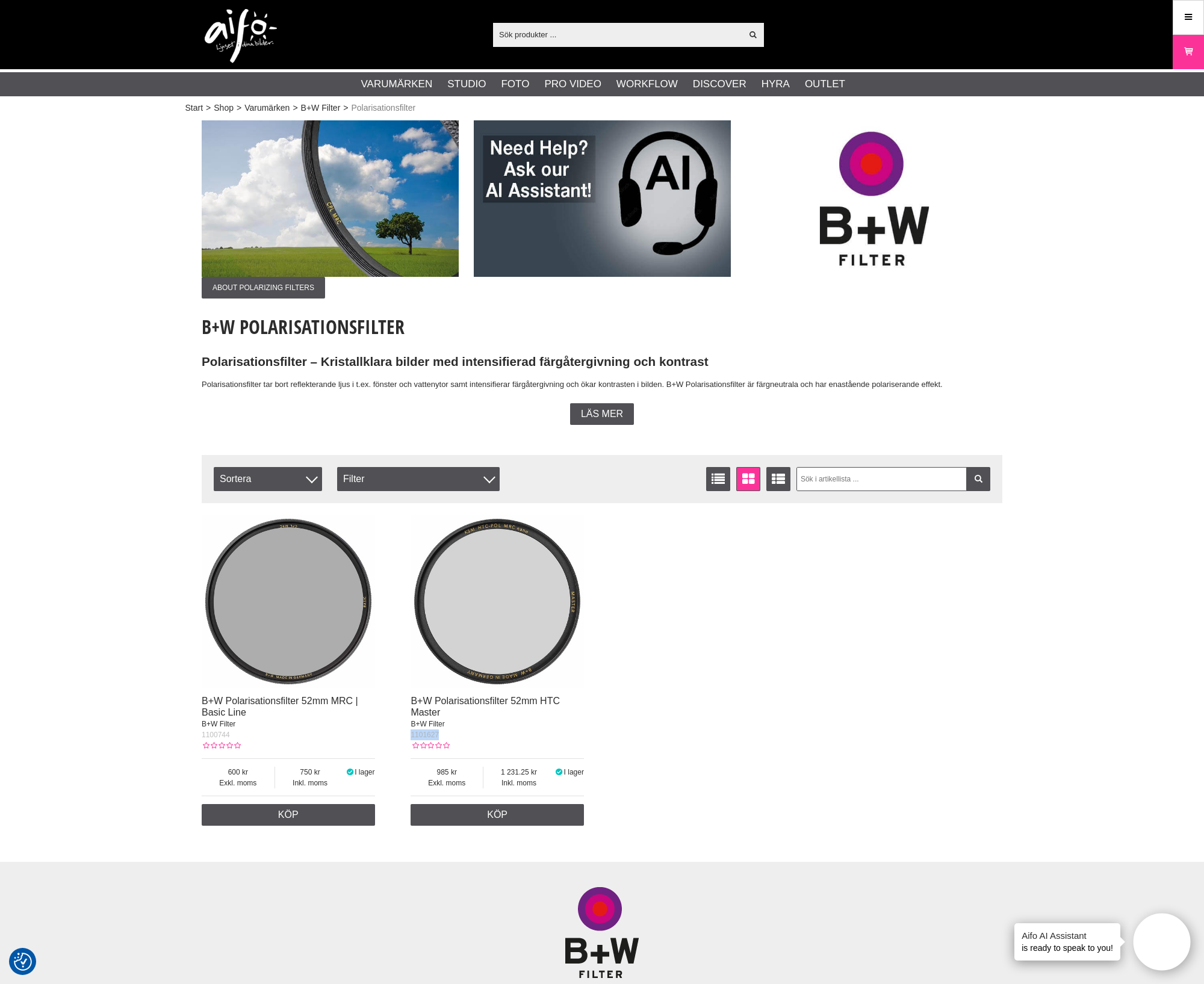
drag, startPoint x: 457, startPoint y: 738, endPoint x: 405, endPoint y: 740, distance: 52.0
click at [405, 740] on div "B+W Polarisationsfilter 52mm MRC | Basic Line B+W Filter 1100744 Exkl. moms 600…" at bounding box center [602, 671] width 801 height 323
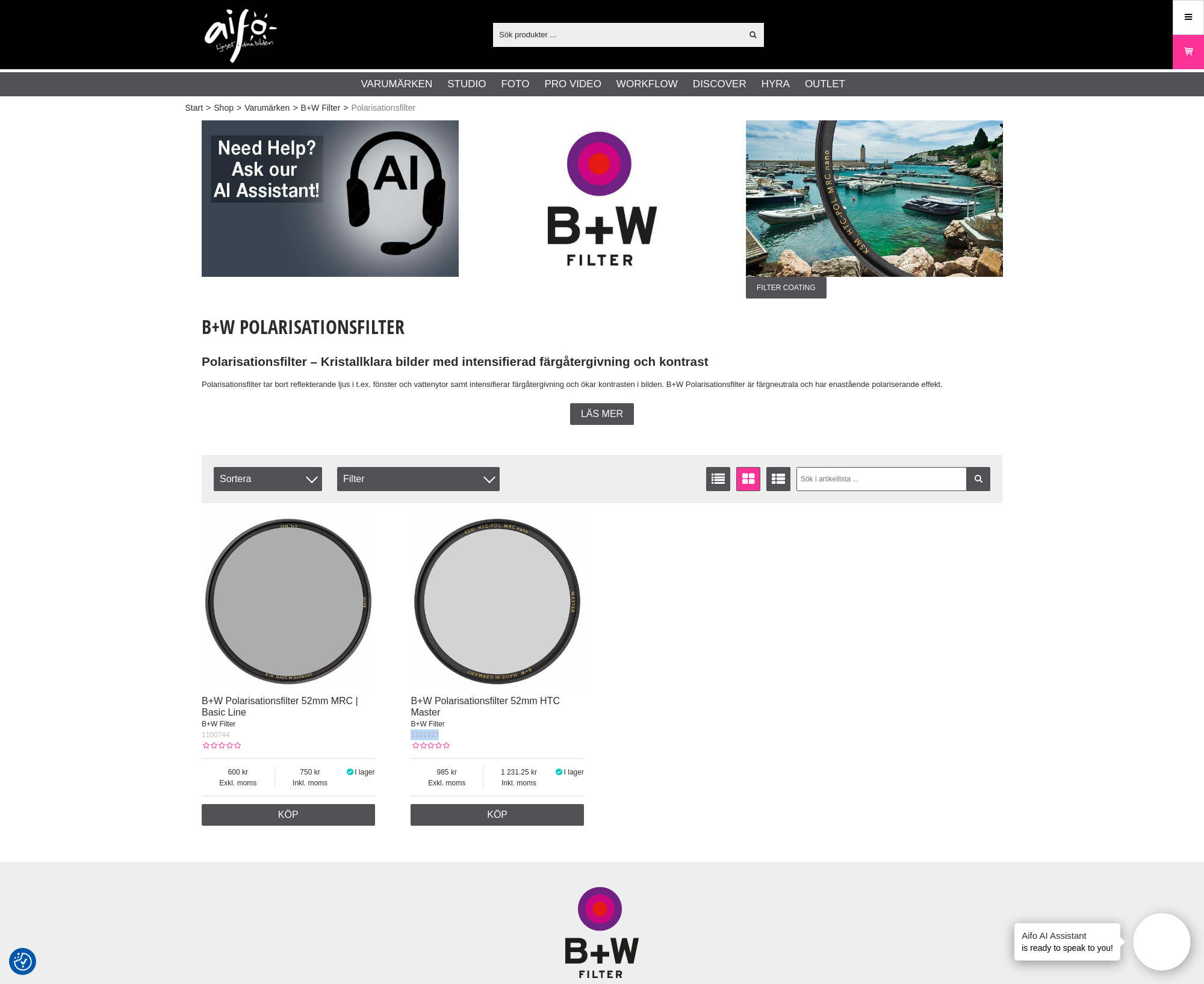
copy span "1101627"
click at [322, 103] on link "B+W Filter" at bounding box center [321, 108] width 40 height 13
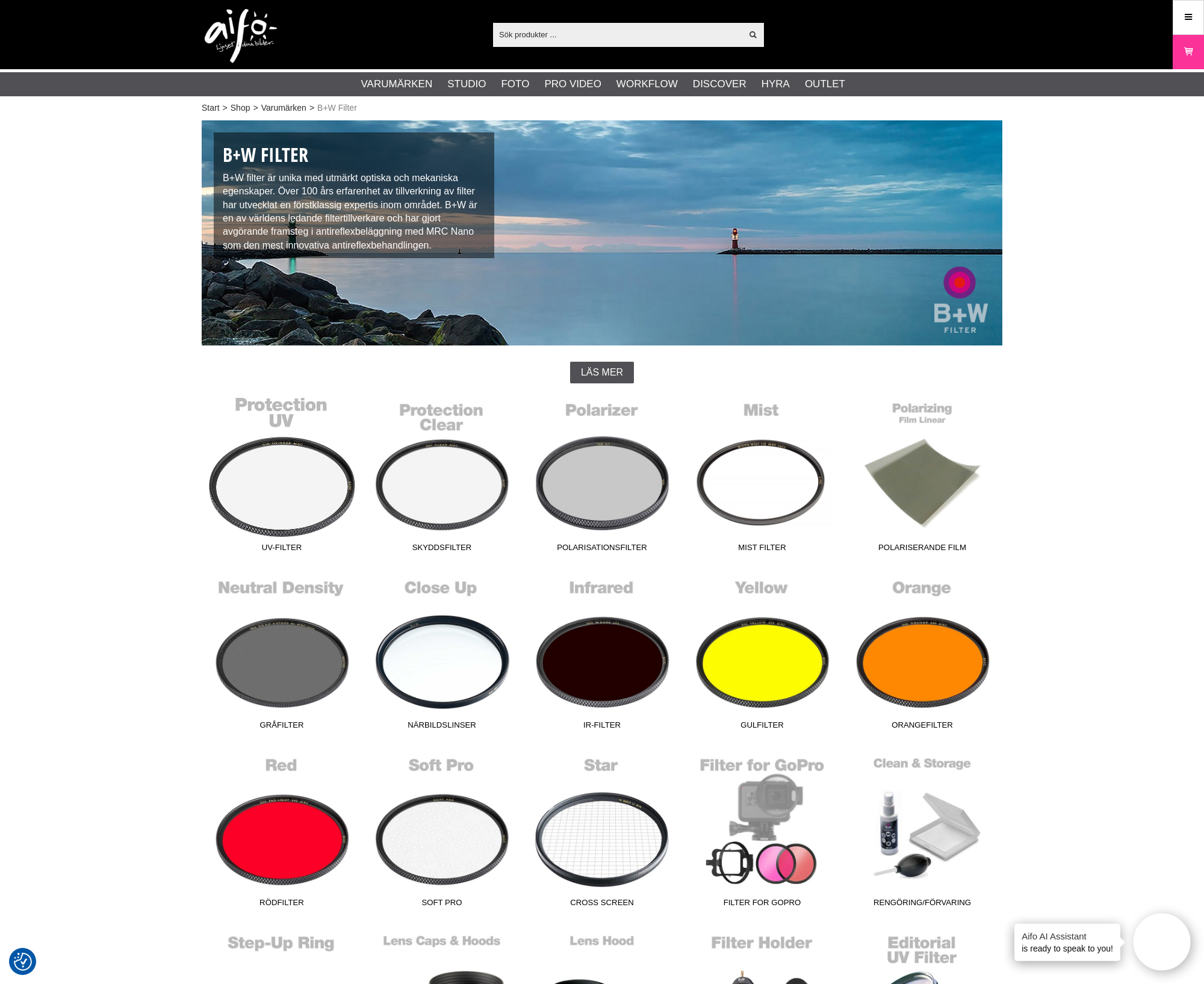
click at [312, 513] on link "UV-Filter" at bounding box center [282, 476] width 161 height 162
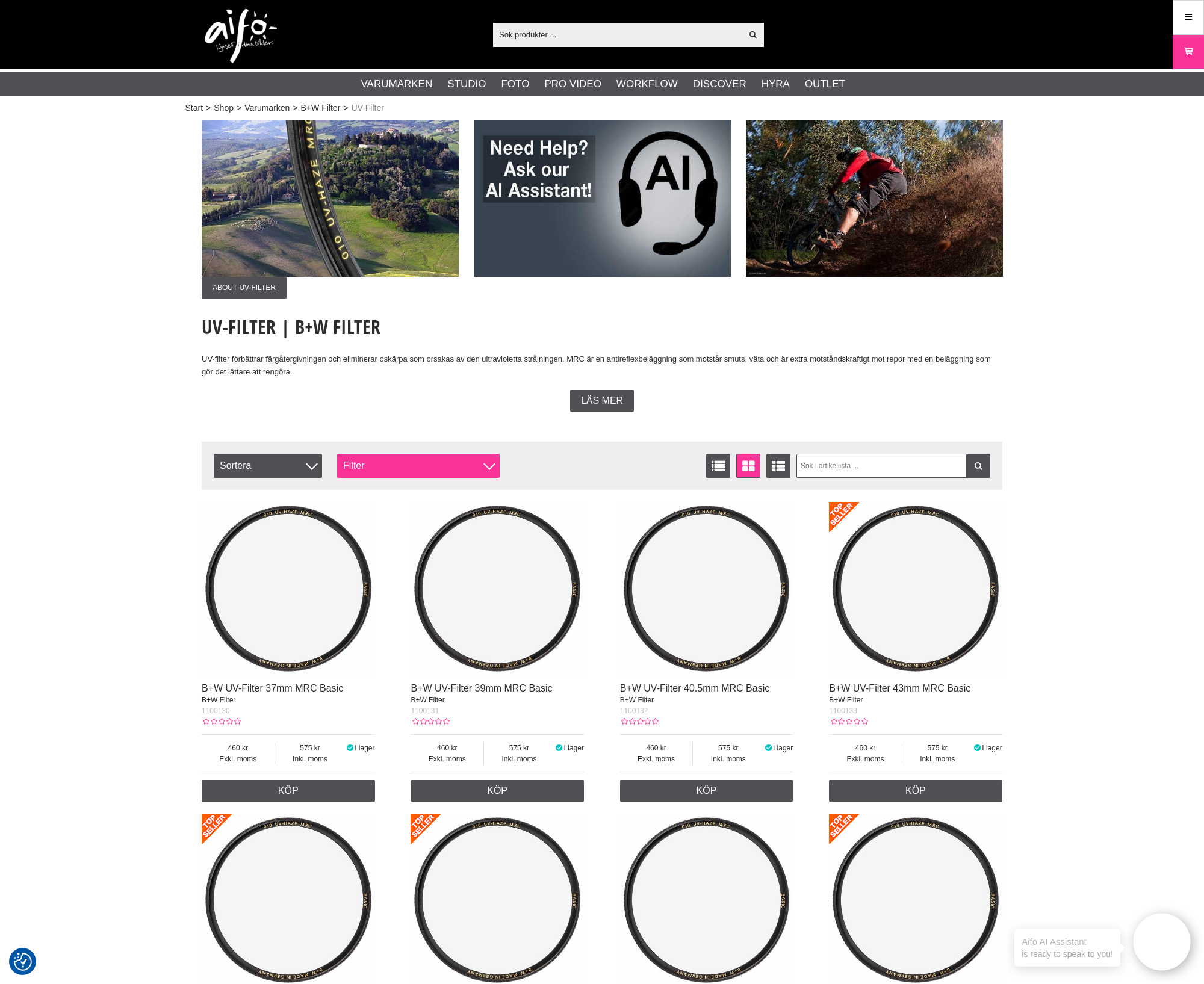
click at [482, 464] on div "Filter" at bounding box center [419, 466] width 162 height 24
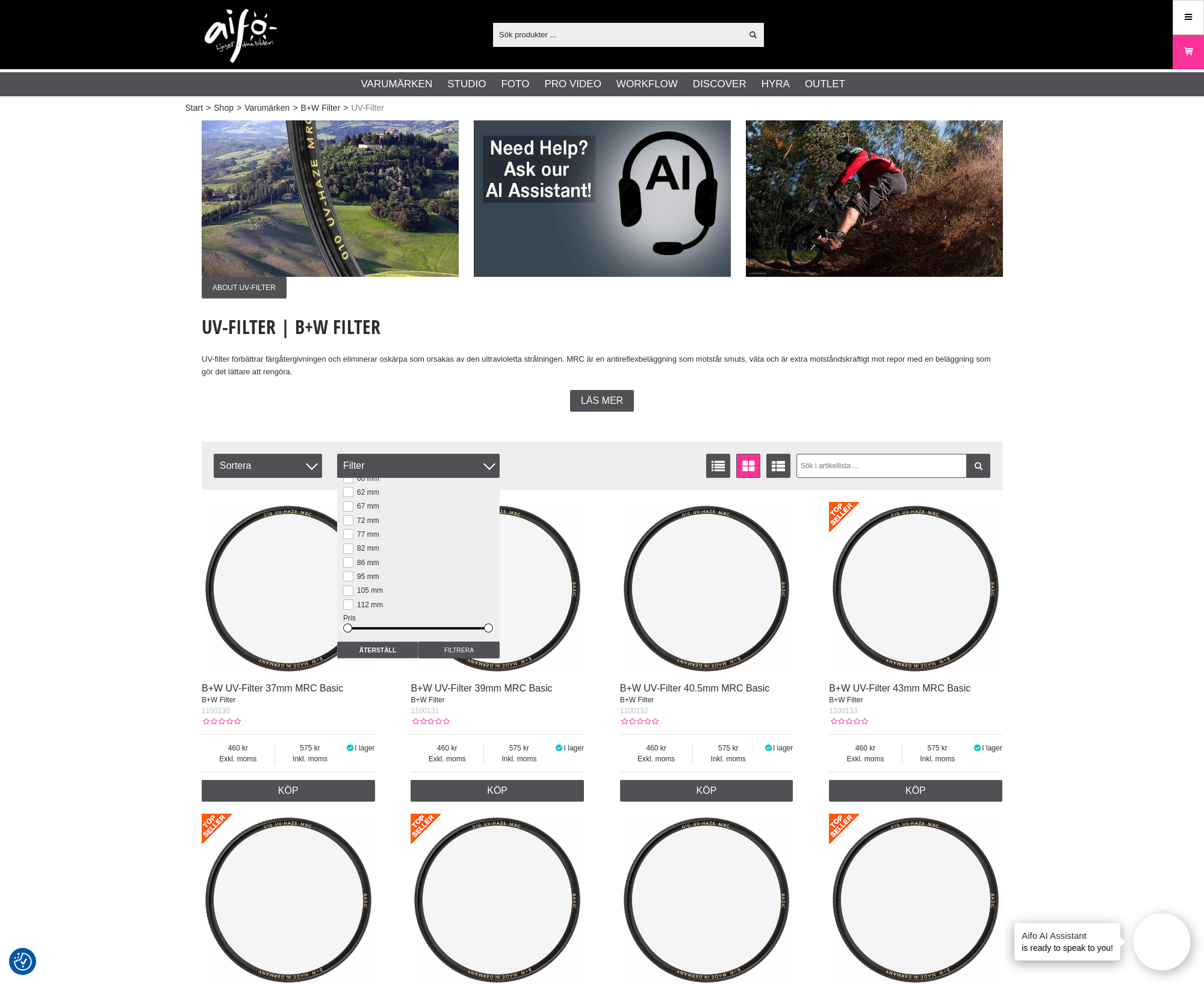
scroll to position [169, 0]
click at [356, 549] on label "82 mm" at bounding box center [366, 549] width 26 height 9
click at [0, 0] on input "82 mm" at bounding box center [0, 0] width 0 height 0
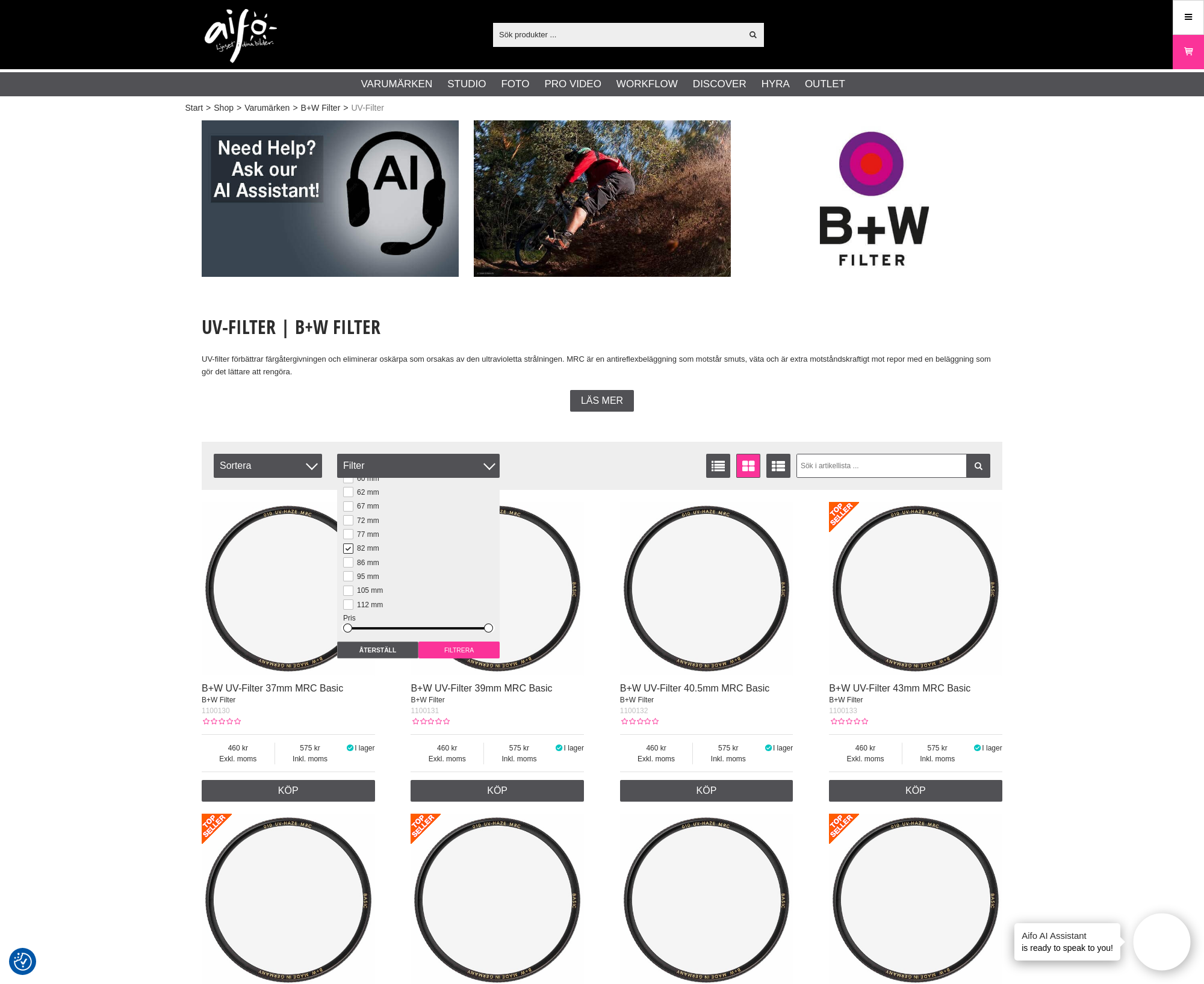
click at [451, 650] on input "Filtrera" at bounding box center [459, 651] width 81 height 17
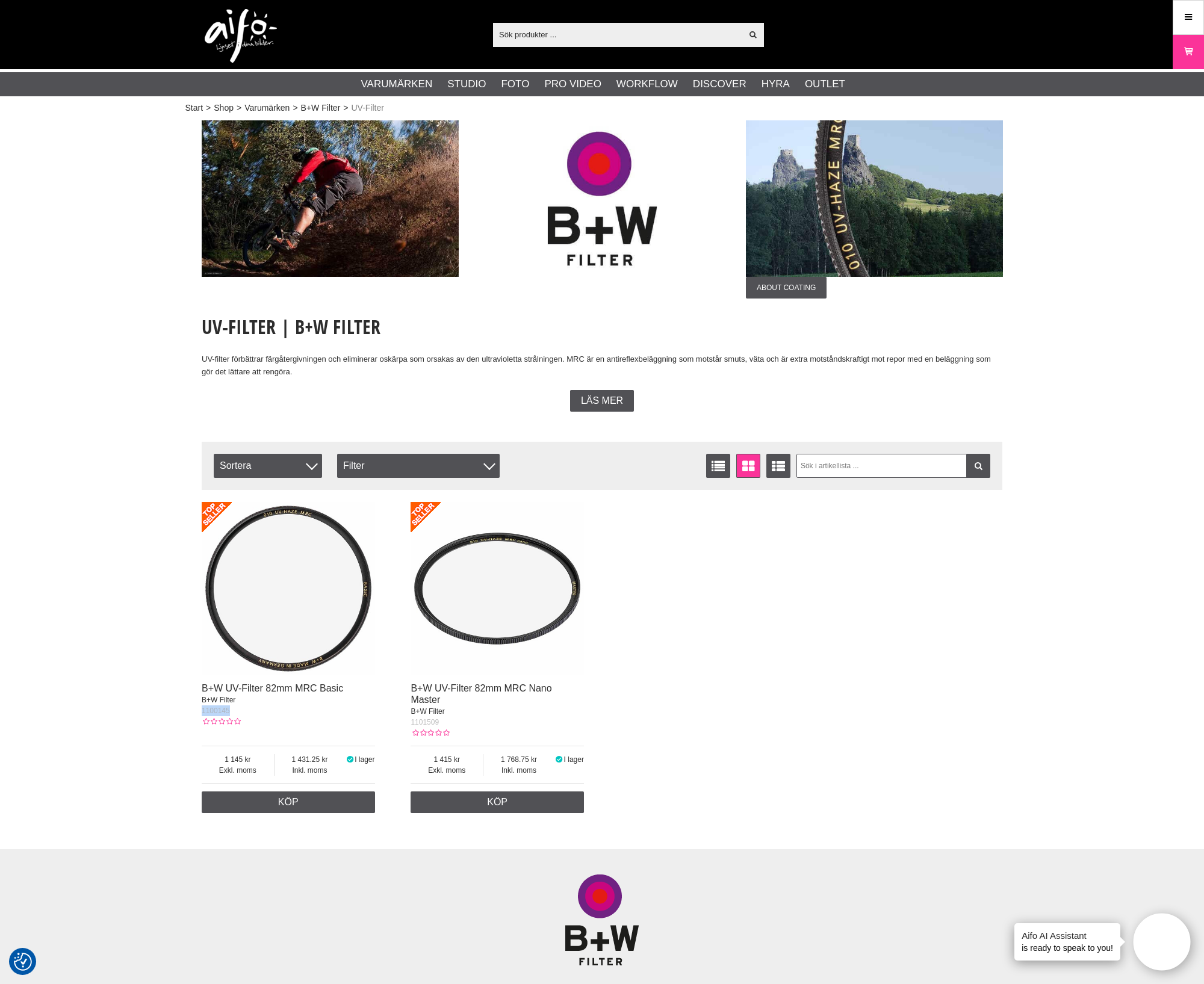
drag, startPoint x: 230, startPoint y: 710, endPoint x: 192, endPoint y: 714, distance: 38.2
click at [192, 714] on section "Exposure Compensation About UV-Filter About Coating Cleaning Coating Exposure C…" at bounding box center [602, 470] width 819 height 699
copy span "1100145"
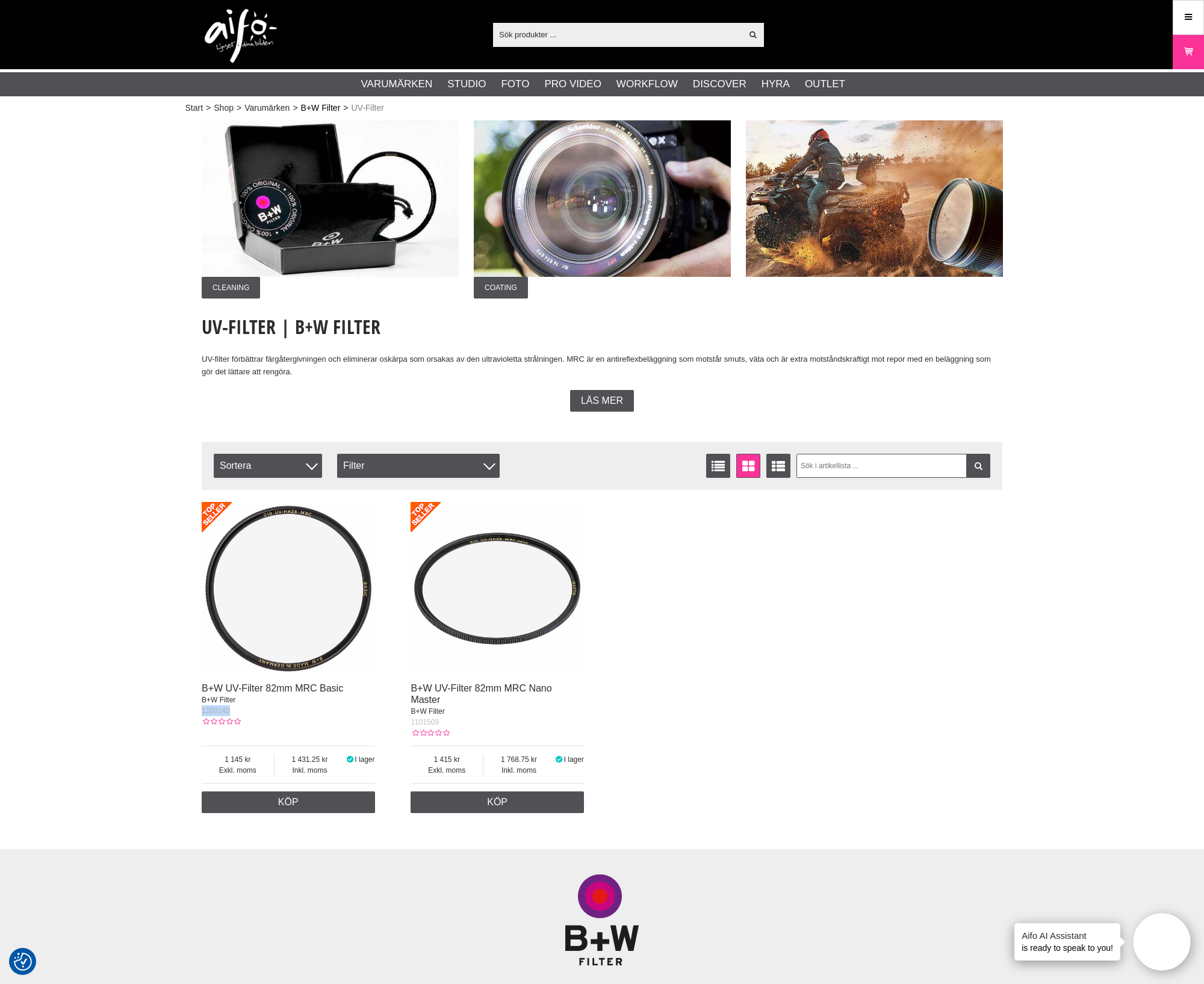
click at [328, 107] on link "B+W Filter" at bounding box center [321, 108] width 40 height 13
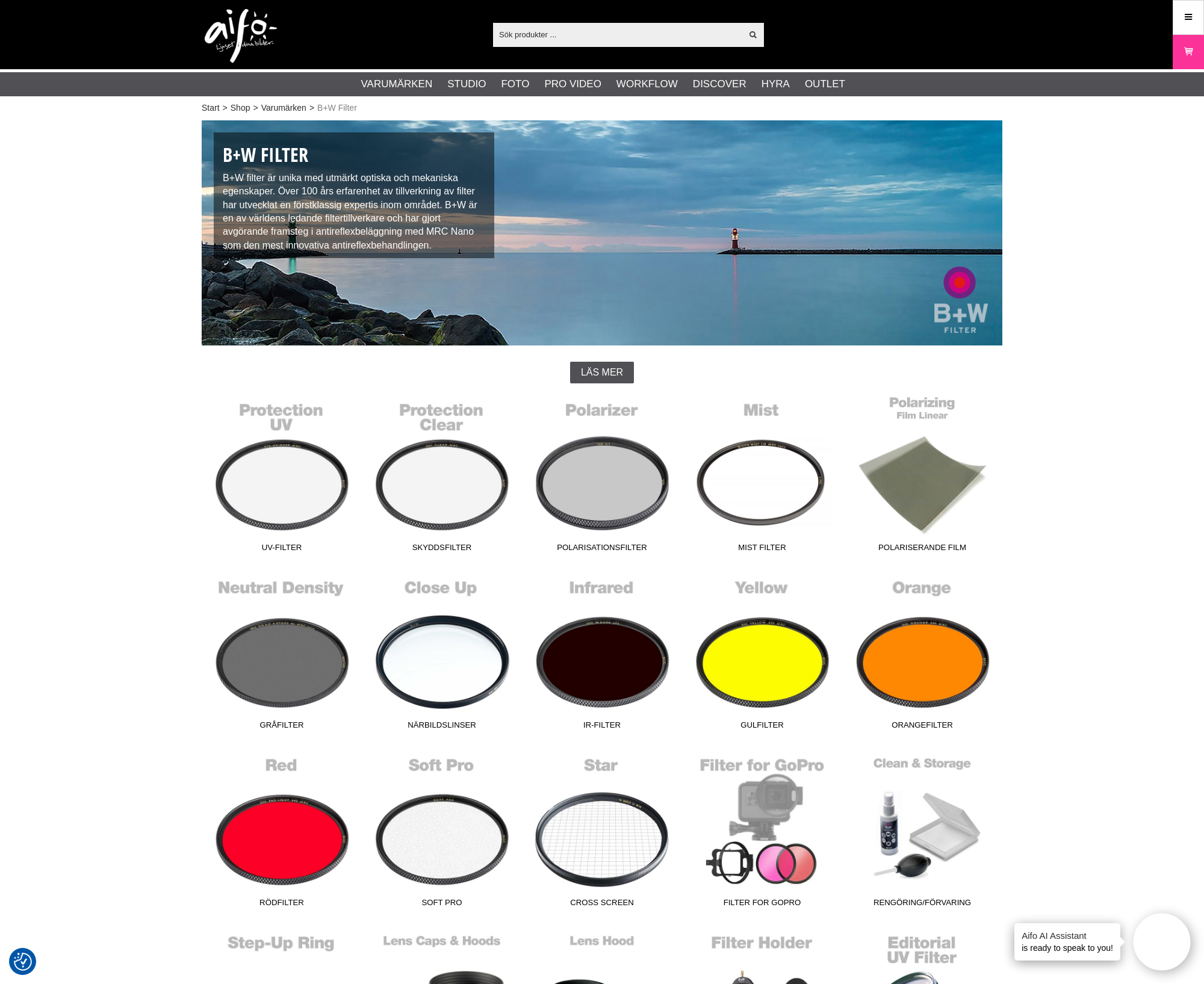
click at [930, 491] on link "Polariserande film" at bounding box center [923, 476] width 161 height 162
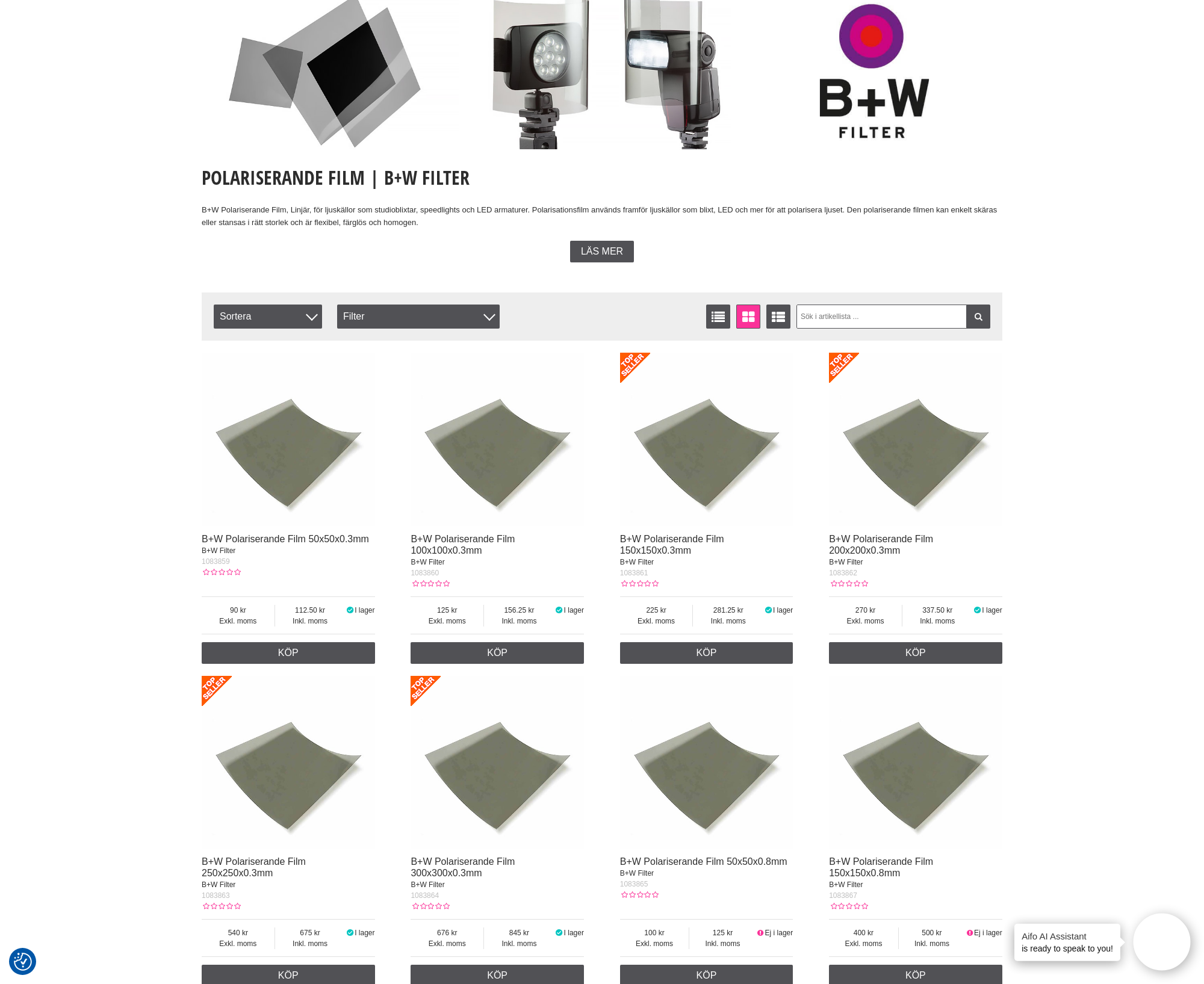
scroll to position [150, 0]
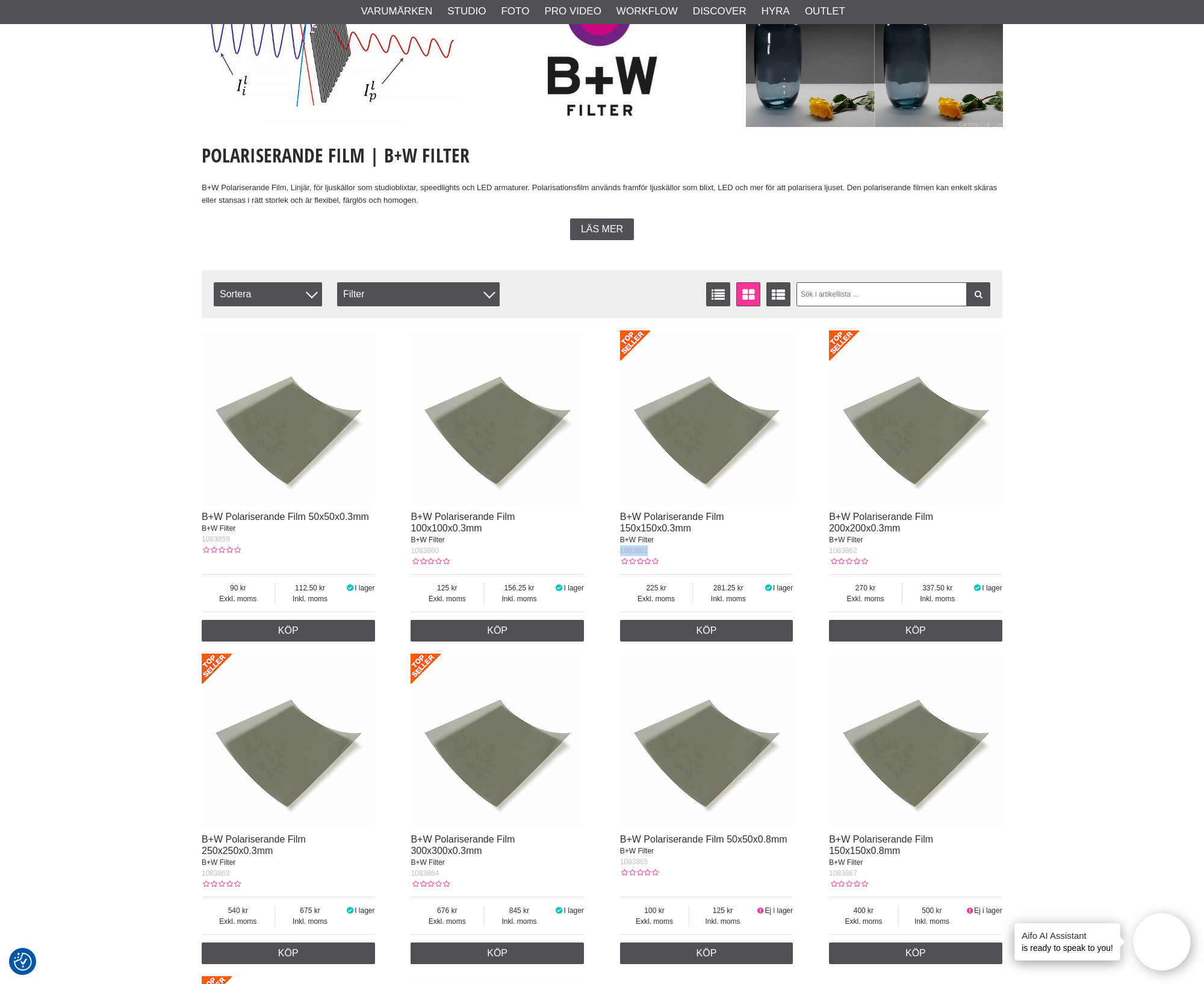
drag, startPoint x: 671, startPoint y: 552, endPoint x: 619, endPoint y: 552, distance: 52.0
click at [619, 552] on div "B+W Polariserande Film 50x50x0.3mm B+W Filter 1083859 Exkl. moms 90 Inkl. moms …" at bounding box center [602, 970] width 801 height 1291
copy span "1083861"
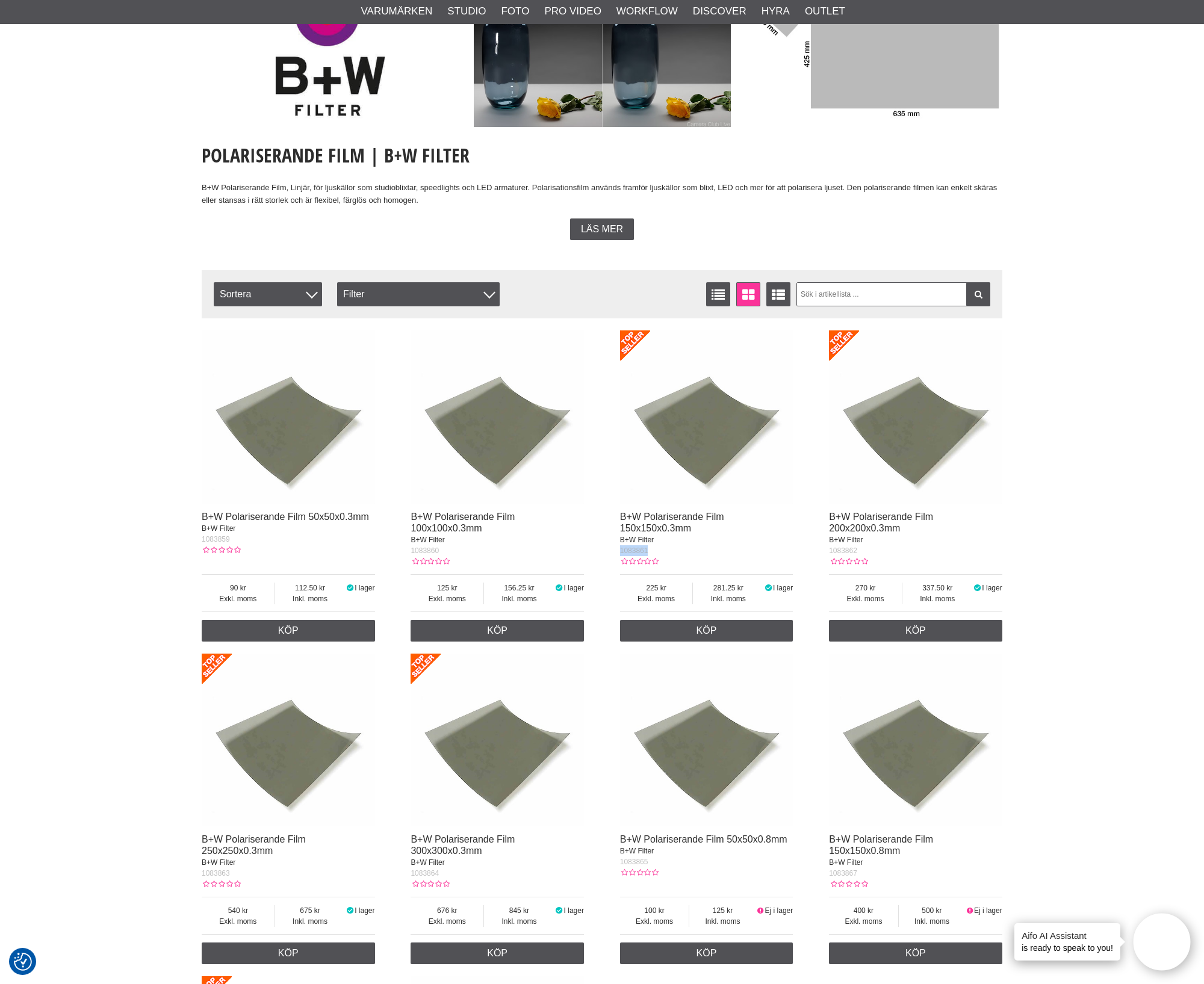
scroll to position [0, 0]
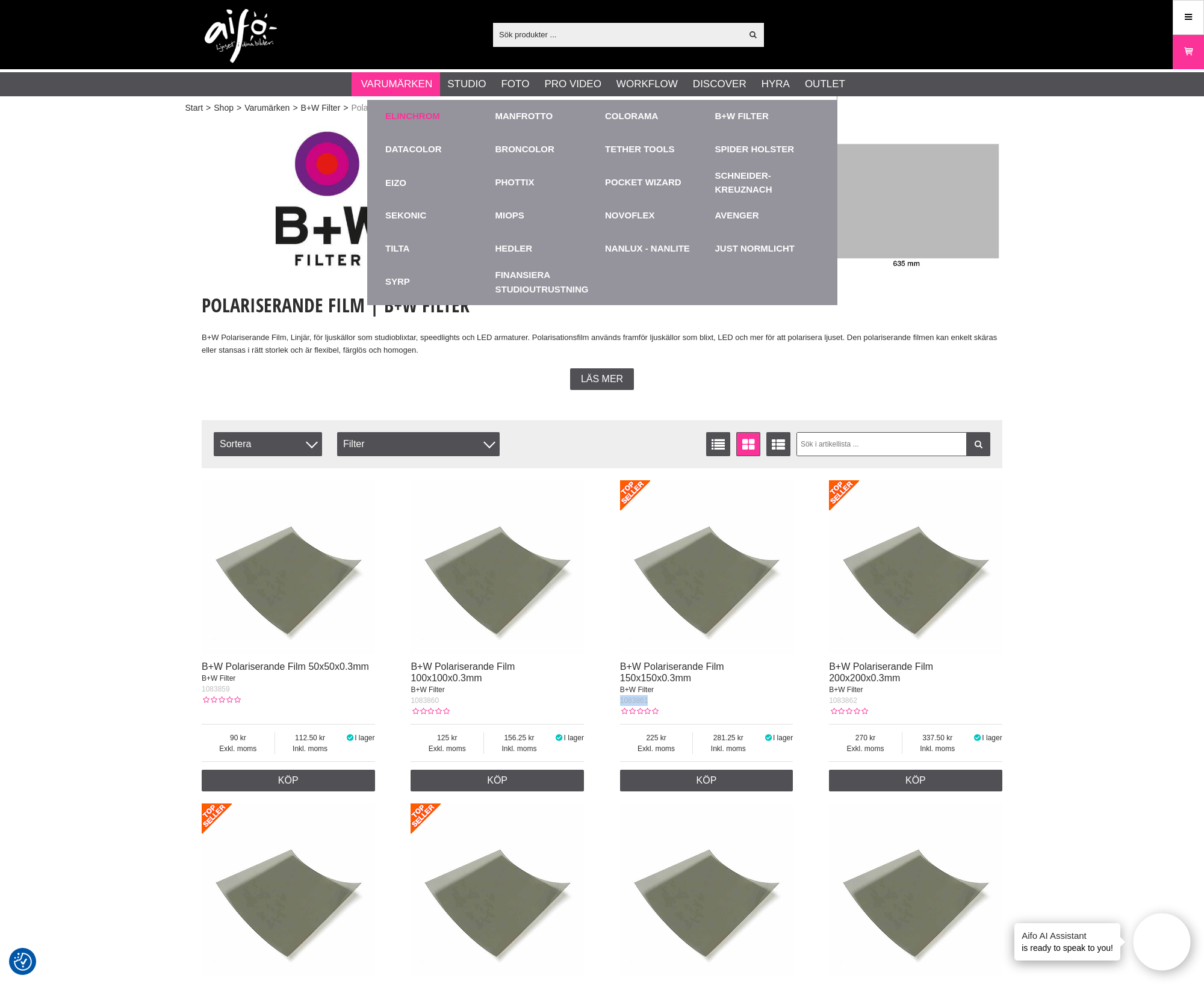
click at [404, 112] on link "Elinchrom" at bounding box center [412, 117] width 54 height 14
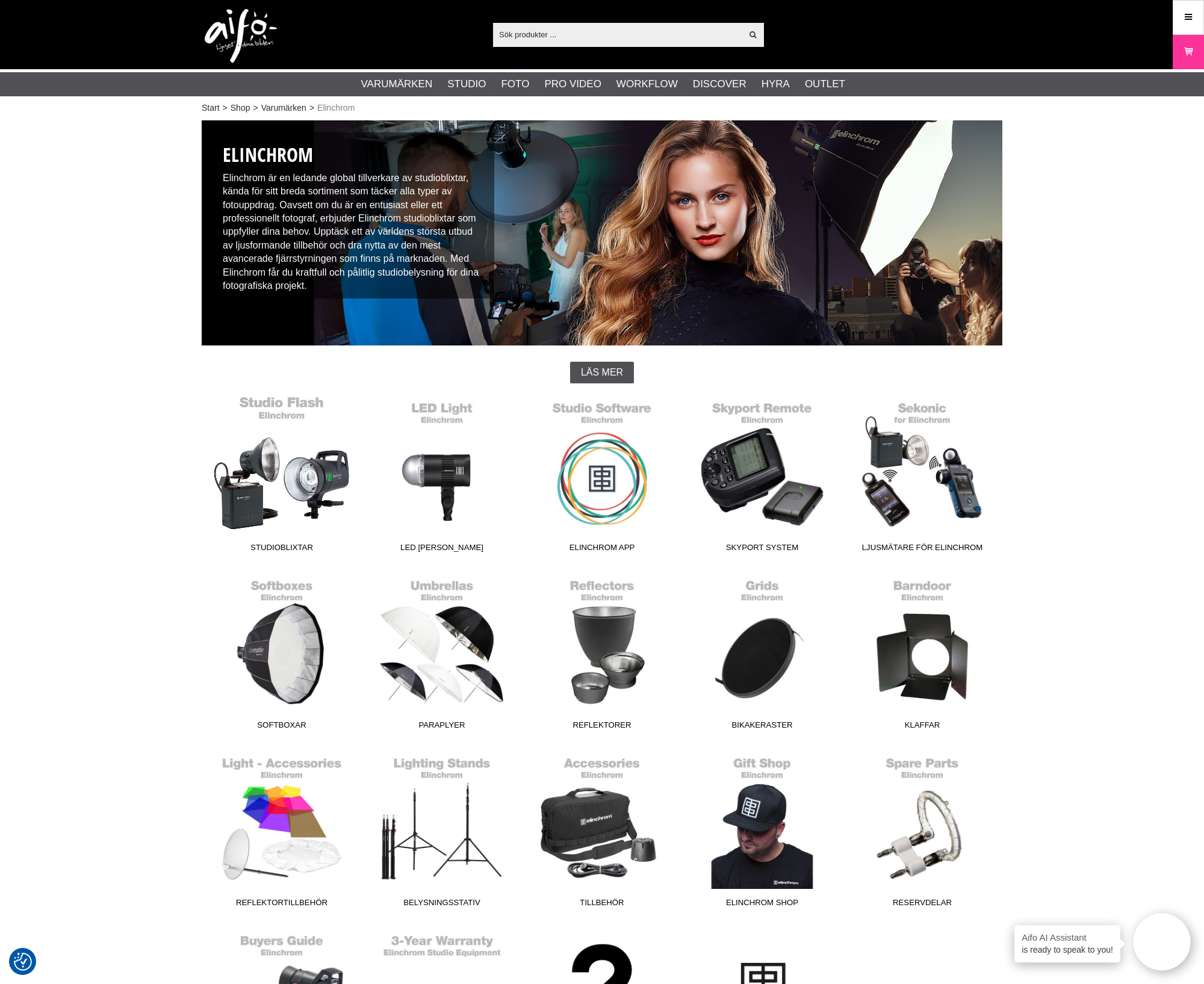
click at [327, 475] on link "Studioblixtar" at bounding box center [282, 476] width 161 height 162
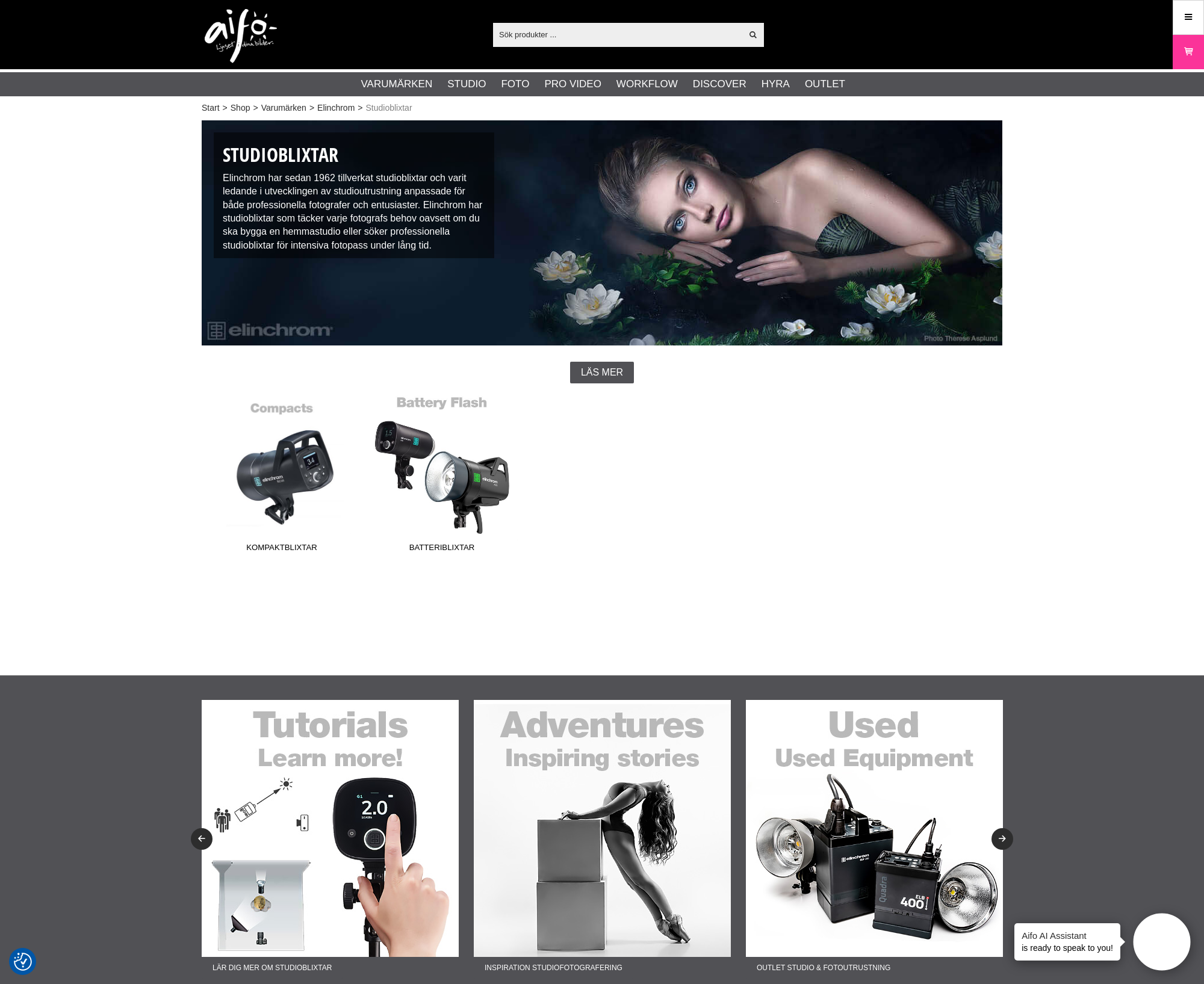
click at [460, 495] on link "Batteriblixtar" at bounding box center [442, 476] width 161 height 162
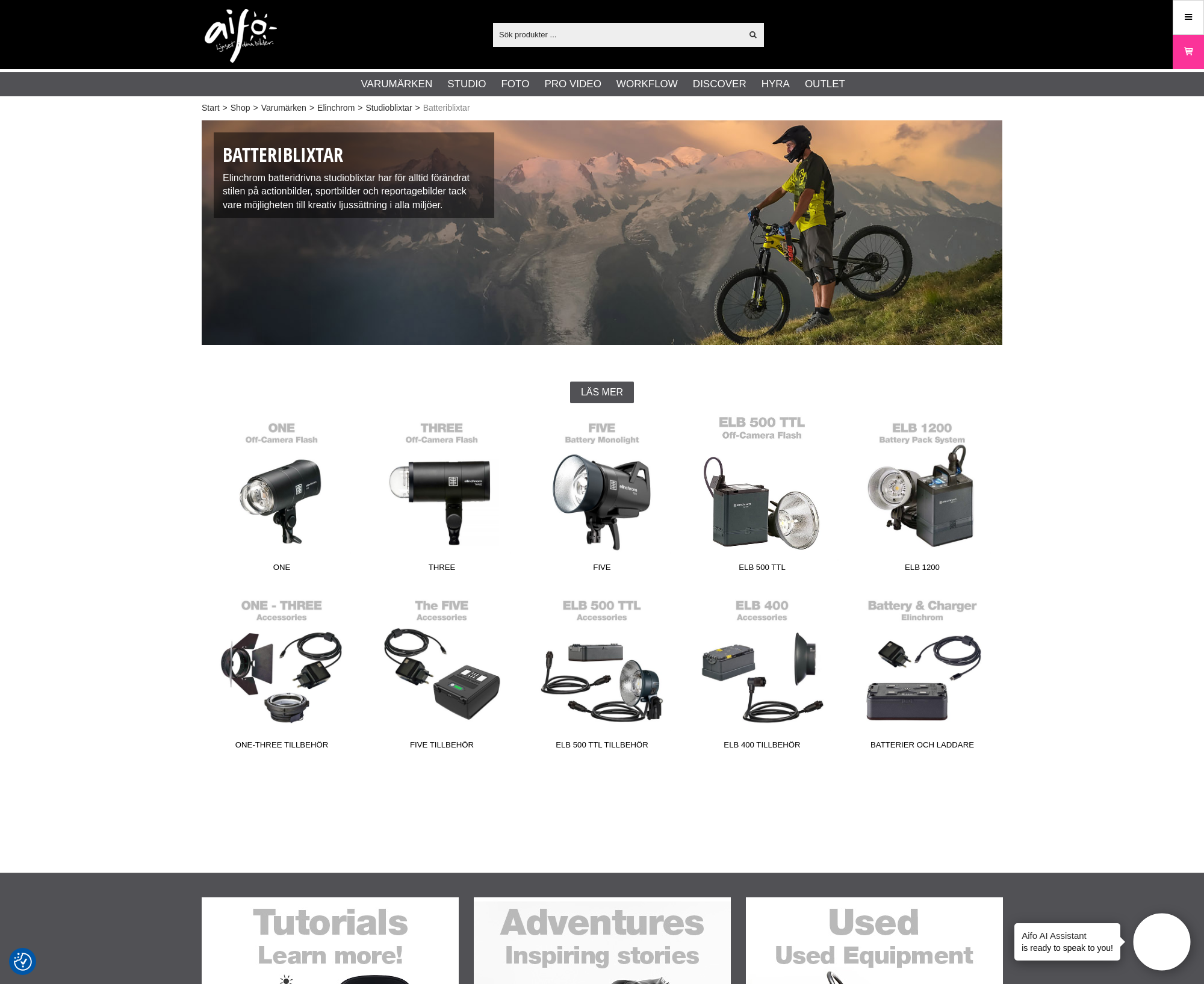
click at [763, 508] on link "ELB 500 TTL" at bounding box center [762, 496] width 161 height 162
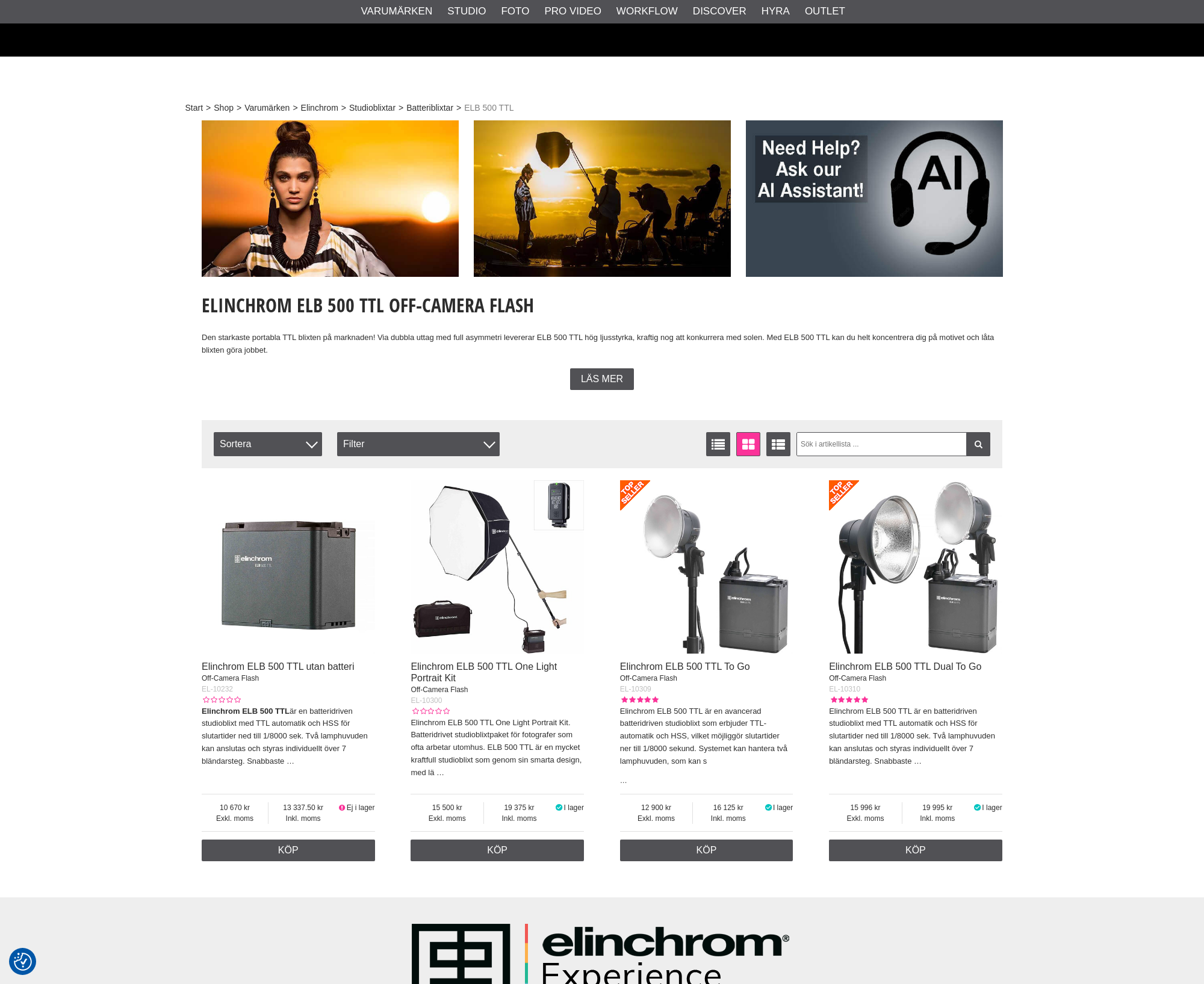
scroll to position [150, 0]
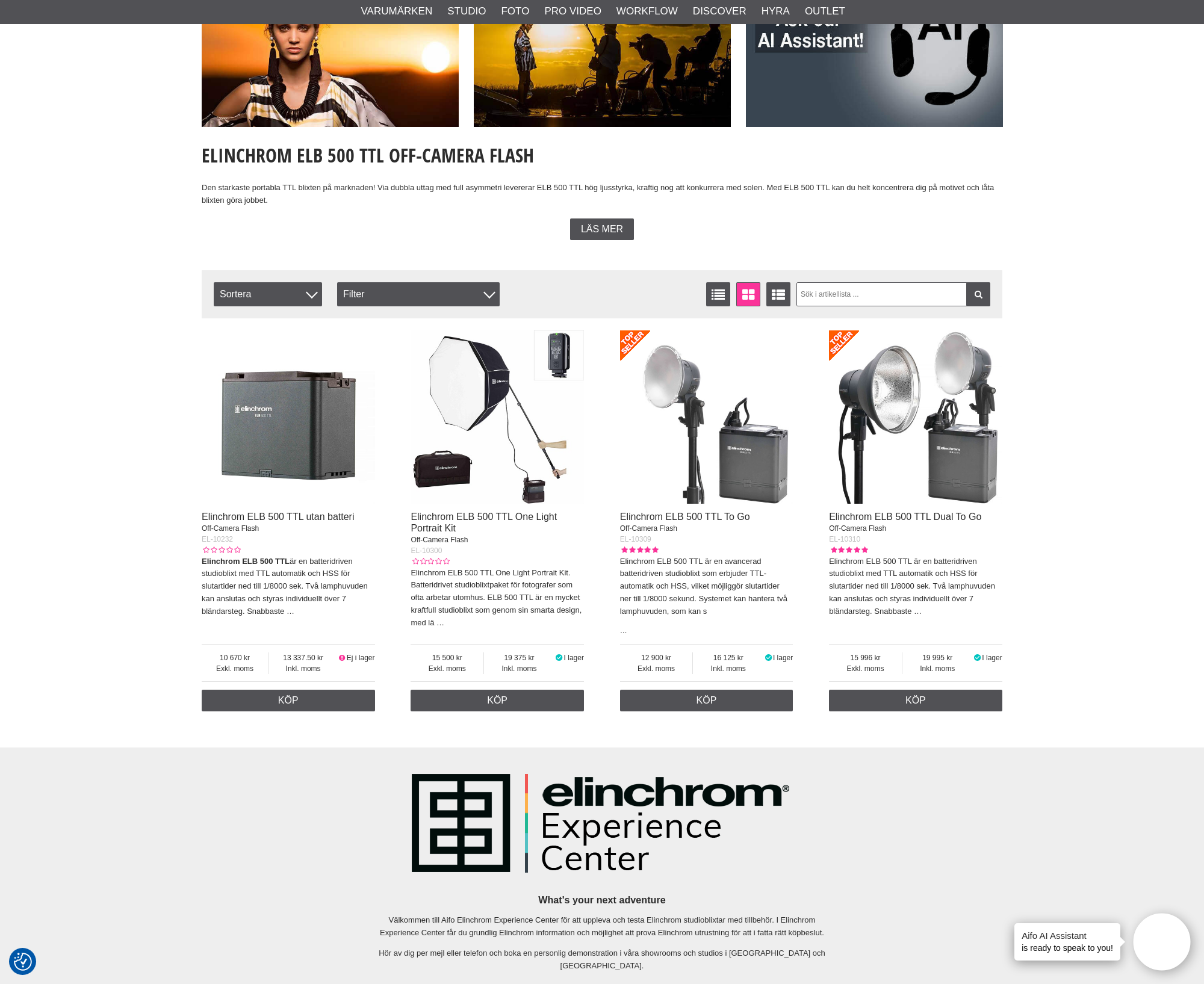
click at [889, 440] on img at bounding box center [916, 417] width 173 height 173
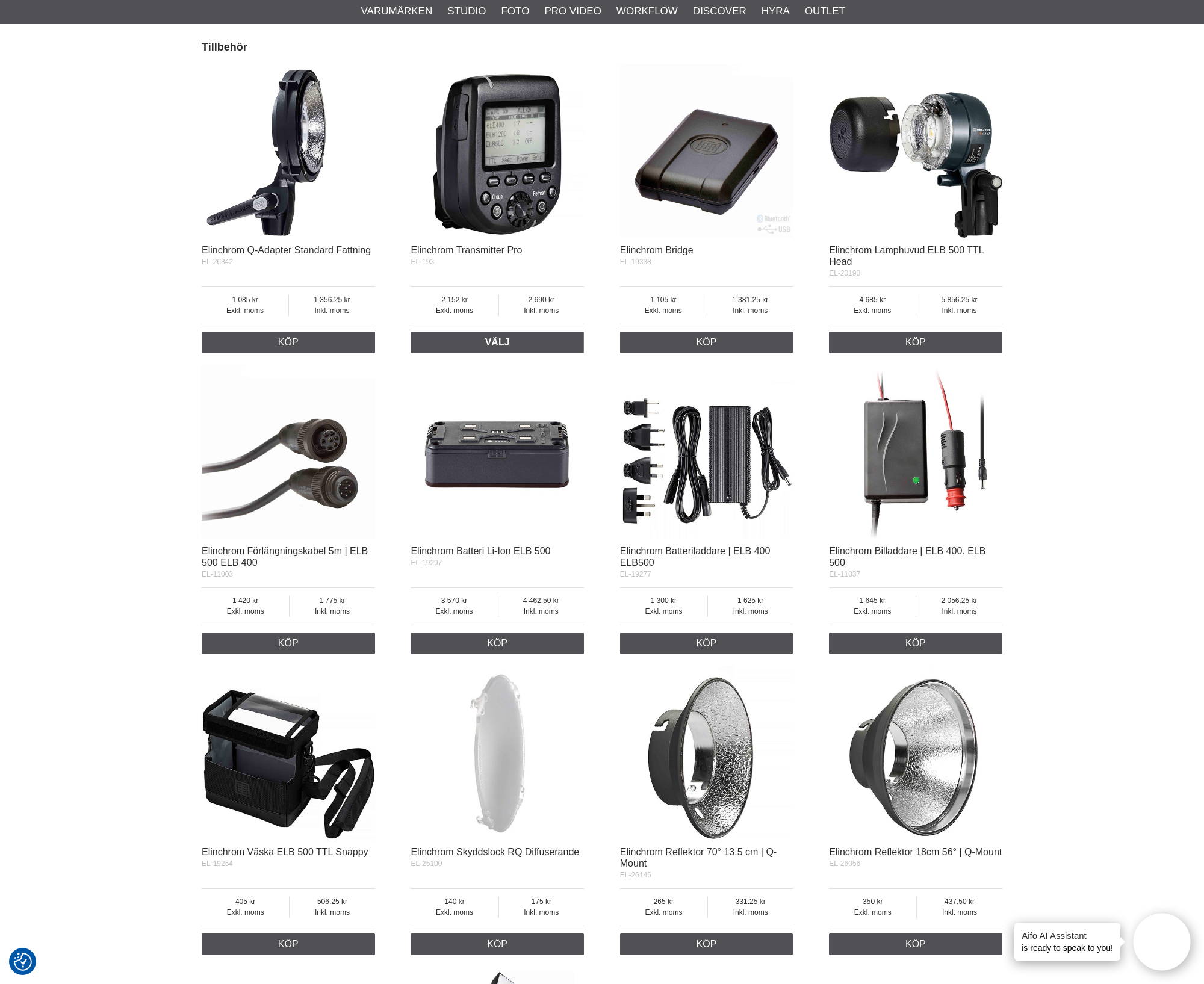
scroll to position [4515, 0]
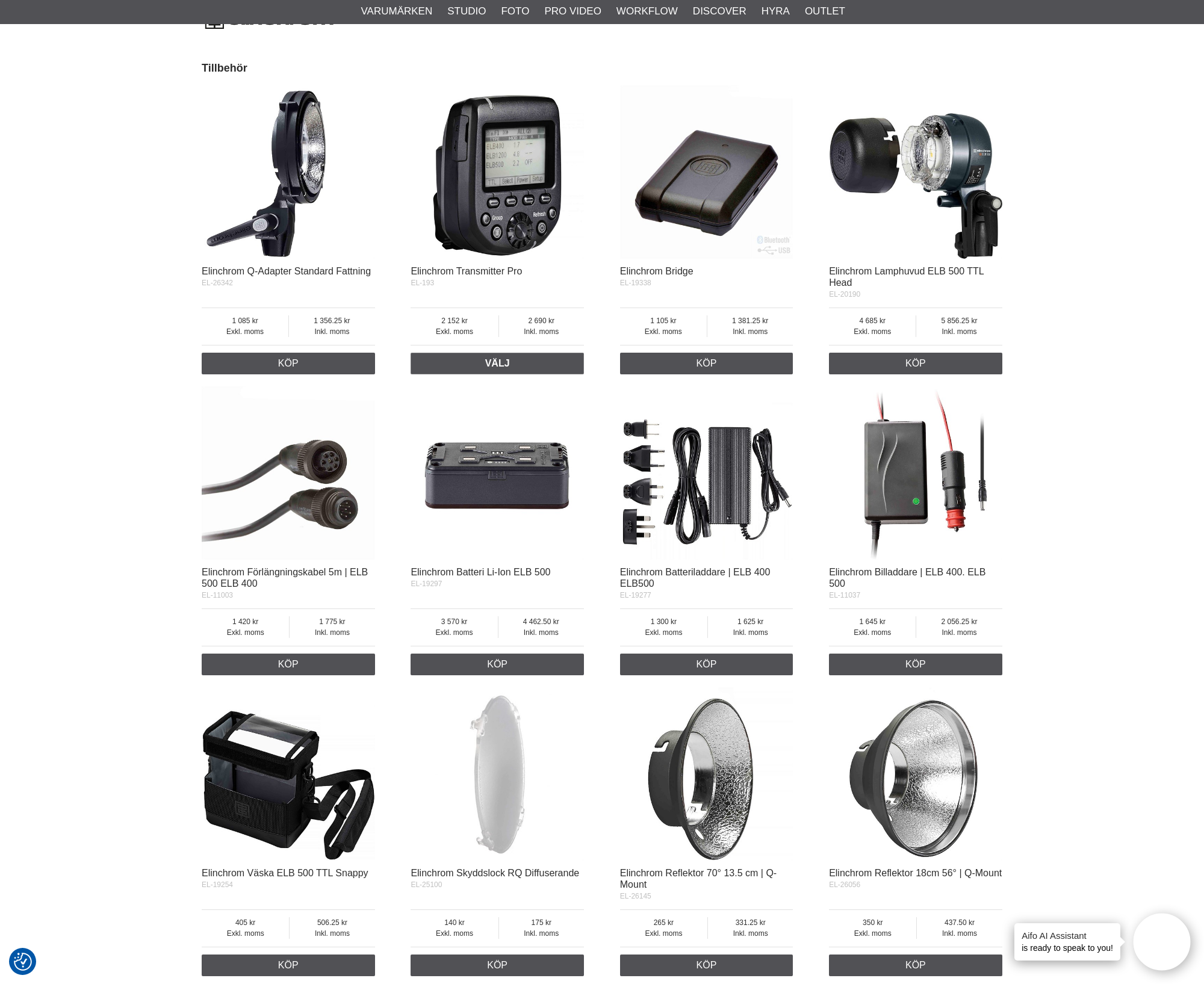
click at [537, 490] on img at bounding box center [497, 473] width 173 height 173
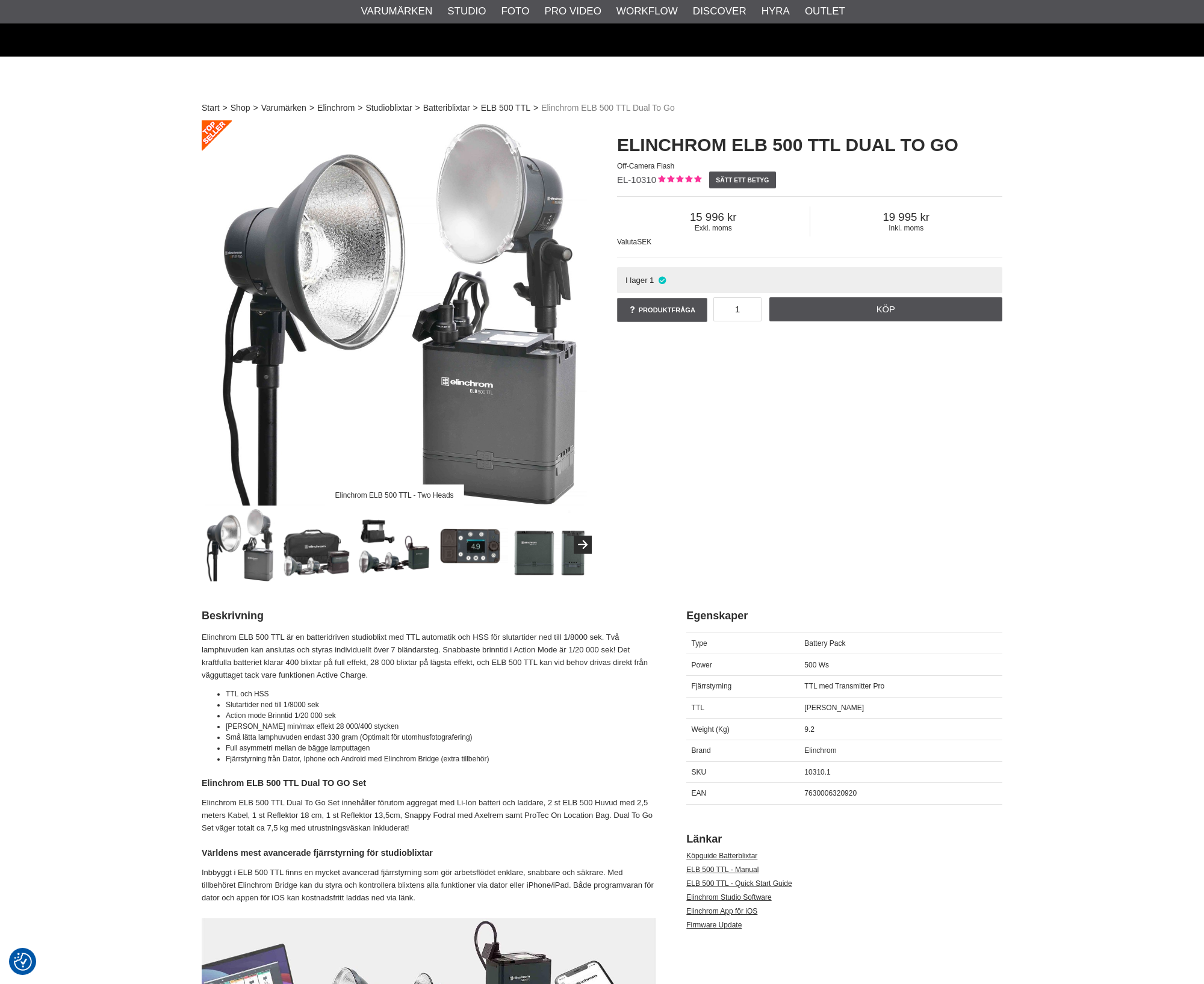
scroll to position [4515, 0]
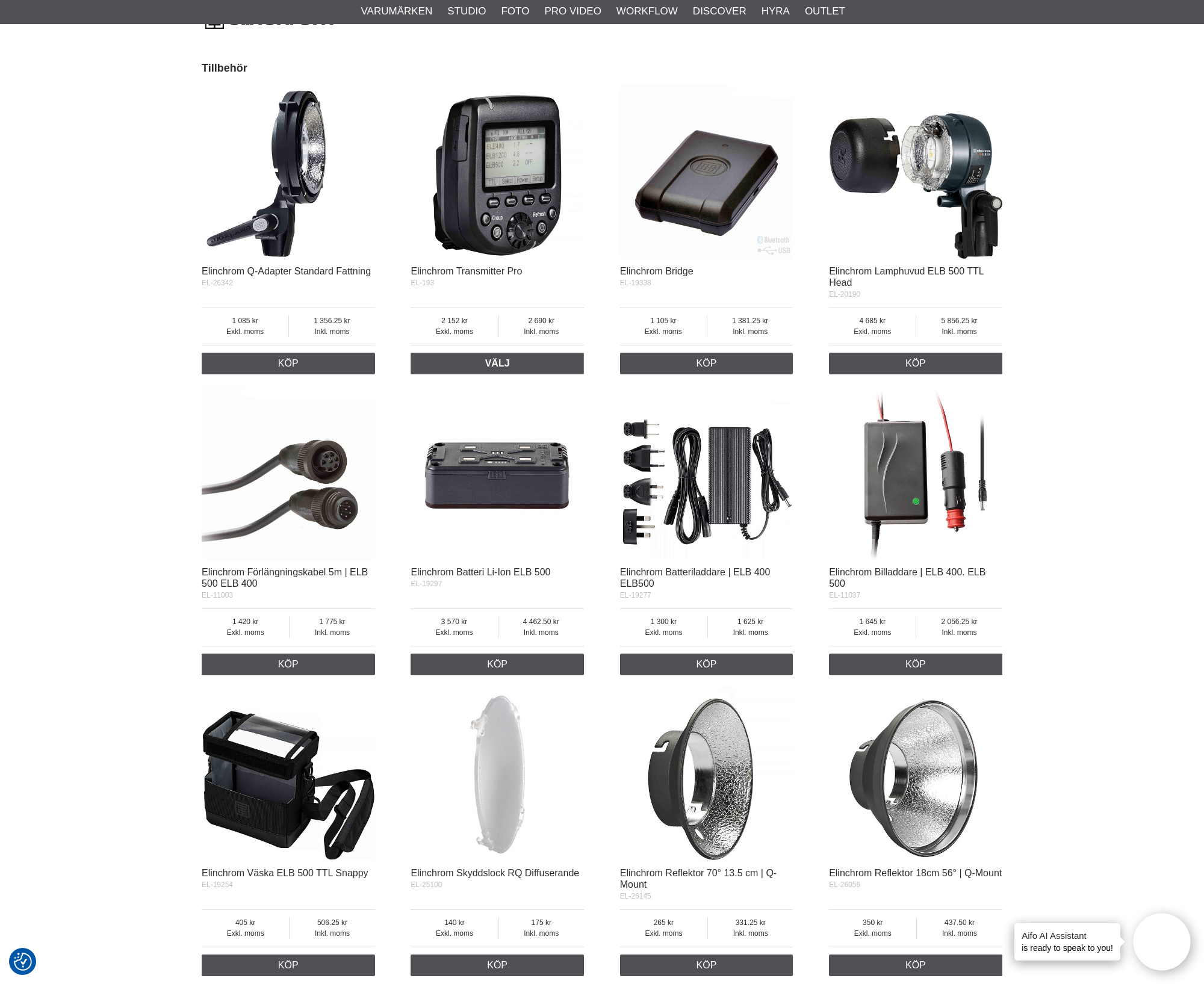
click at [515, 259] on img at bounding box center [497, 172] width 173 height 173
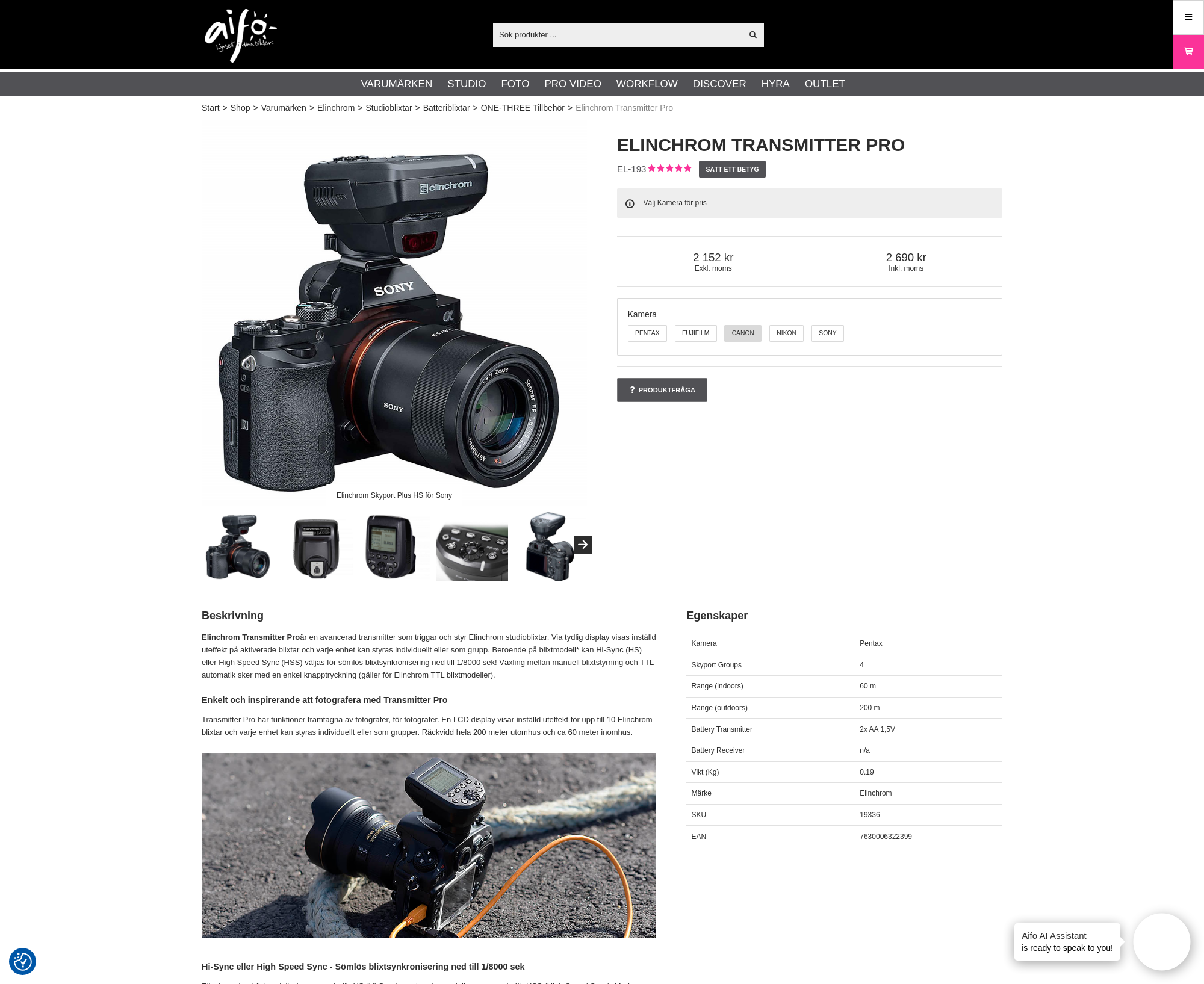
click at [741, 333] on label "Canon" at bounding box center [742, 334] width 37 height 17
click at [729, 330] on input "Canon" at bounding box center [725, 325] width 9 height 9
radio input "true"
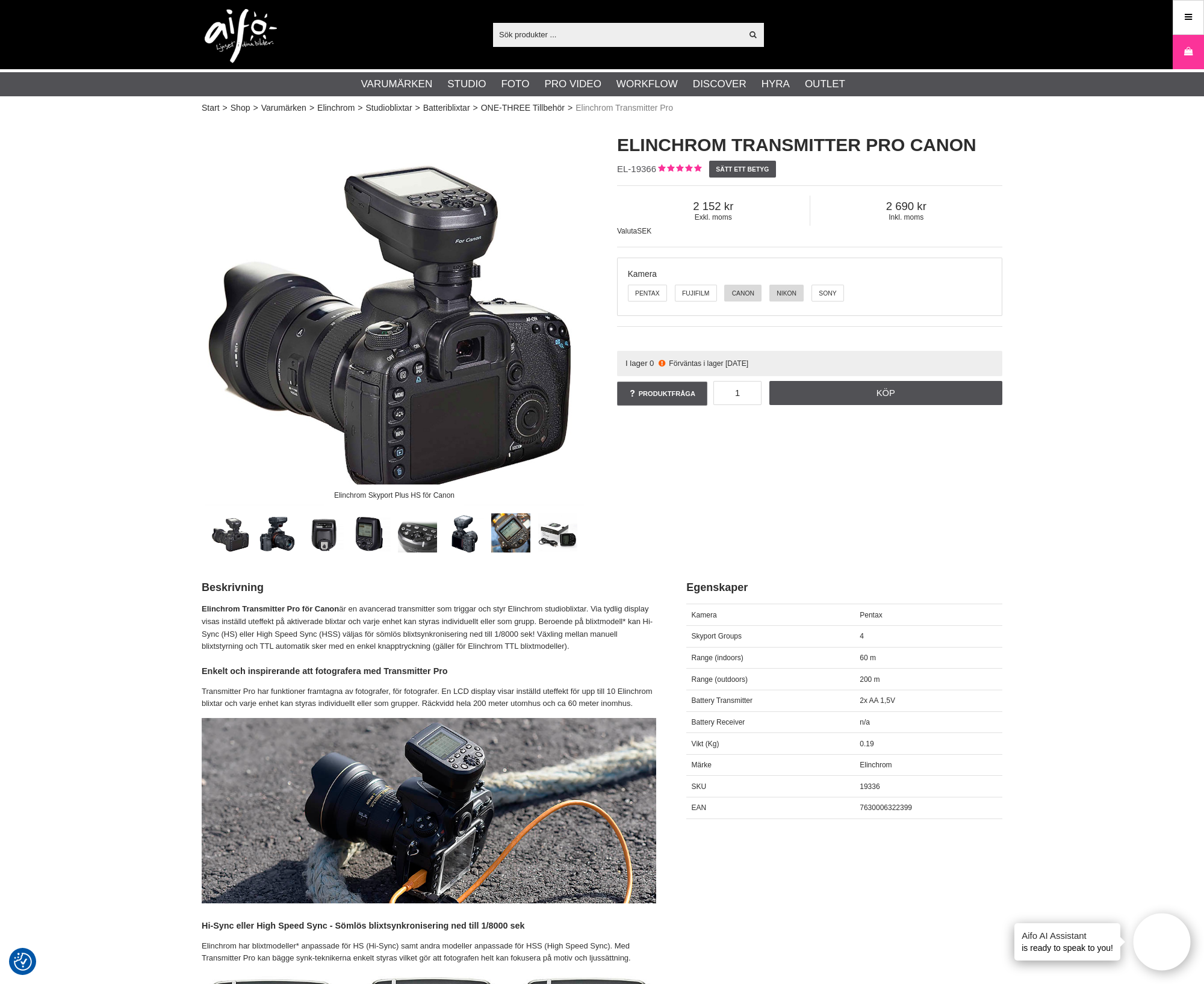
click at [769, 290] on label "Nikon" at bounding box center [786, 293] width 35 height 17
click at [769, 290] on input "Nikon" at bounding box center [770, 286] width 9 height 9
radio input "true"
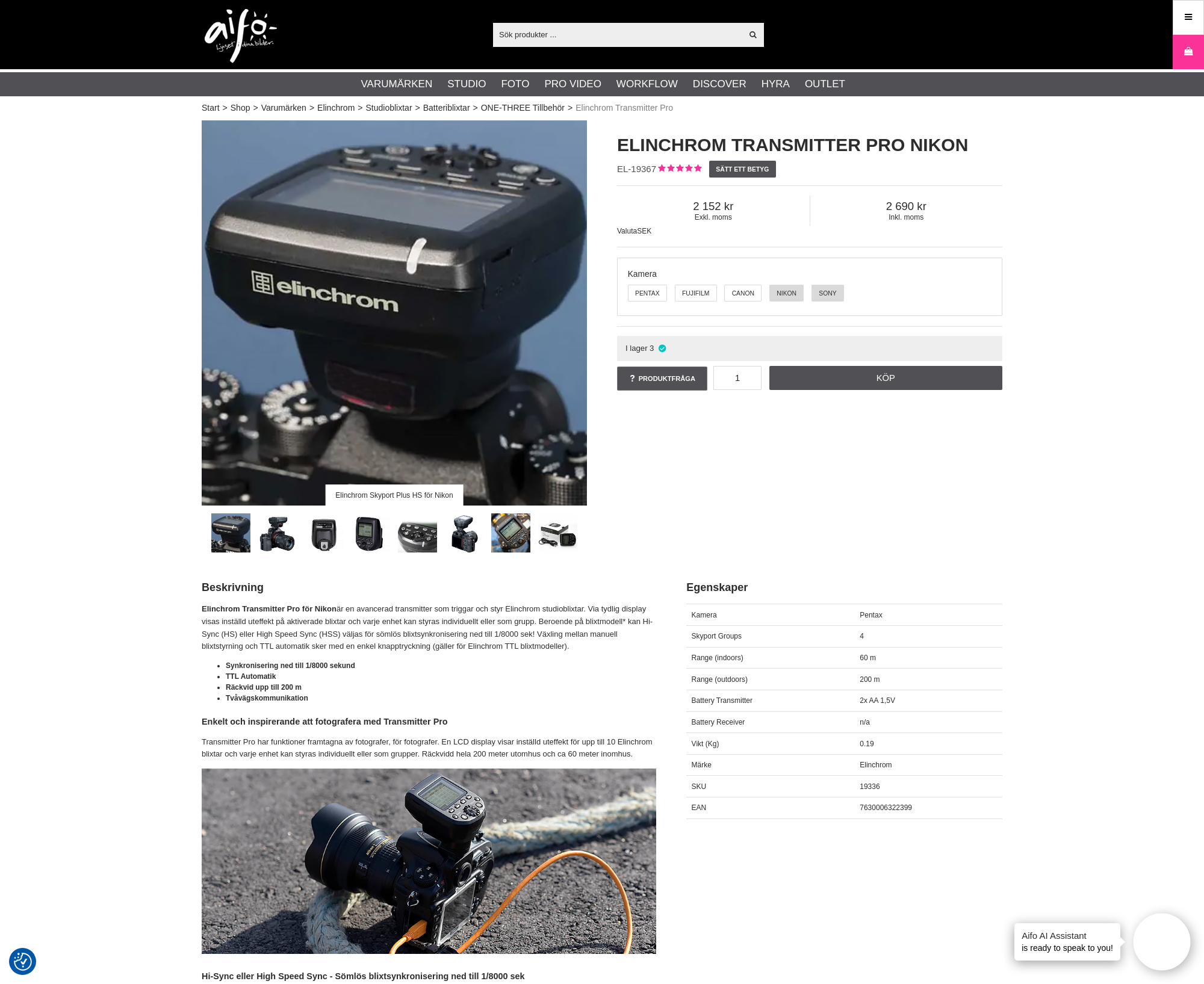
click at [826, 293] on label "Sony" at bounding box center [828, 293] width 33 height 17
click at [817, 290] on input "Sony" at bounding box center [812, 286] width 9 height 9
radio input "true"
